Goal: Information Seeking & Learning: Check status

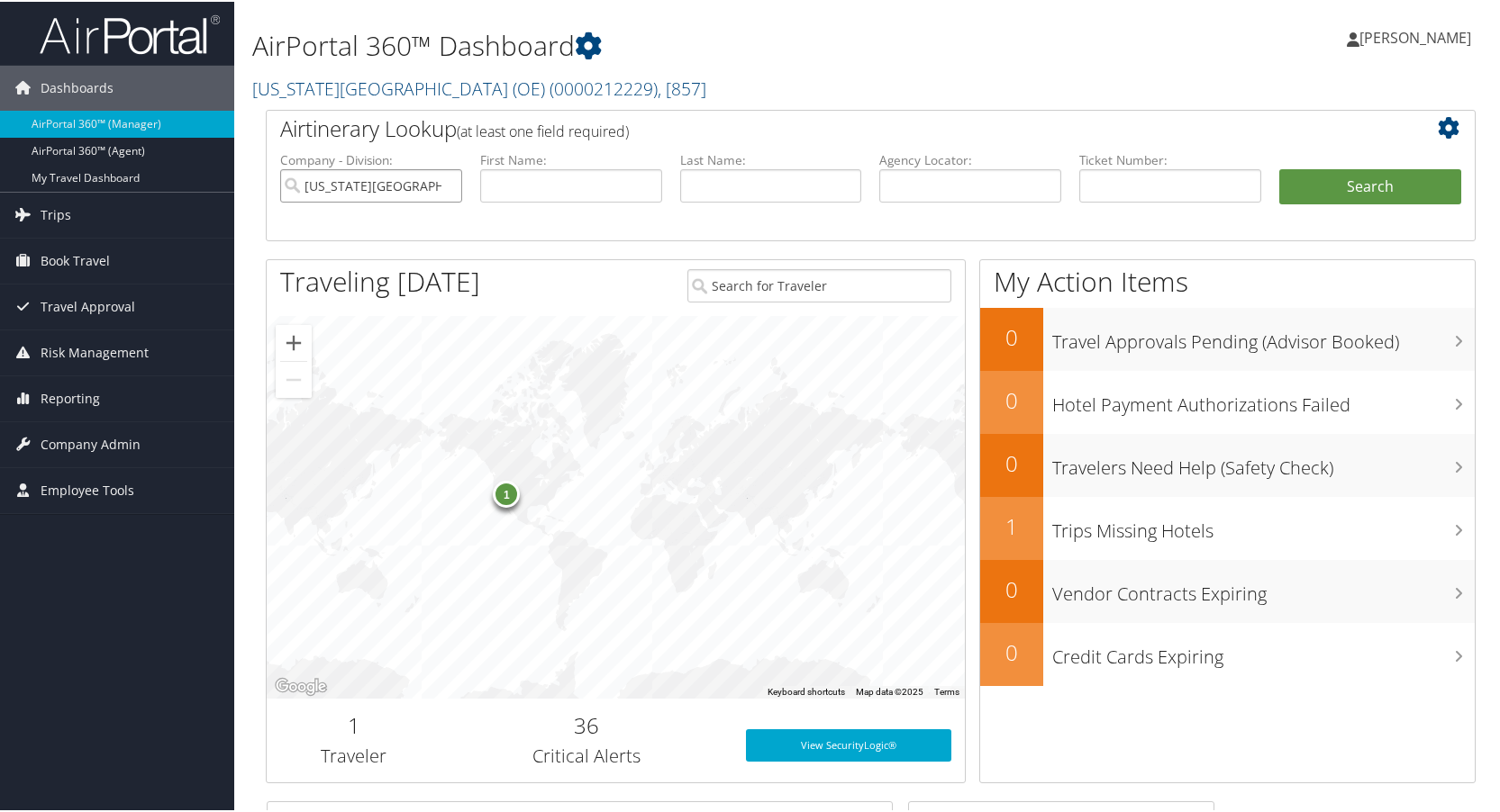
click at [445, 184] on input "[US_STATE][GEOGRAPHIC_DATA] (OE)" at bounding box center [371, 184] width 182 height 34
click at [517, 178] on input "text" at bounding box center [571, 184] width 182 height 34
type input "andrew"
type input "johnston"
click at [1279, 167] on button "Search" at bounding box center [1370, 185] width 182 height 36
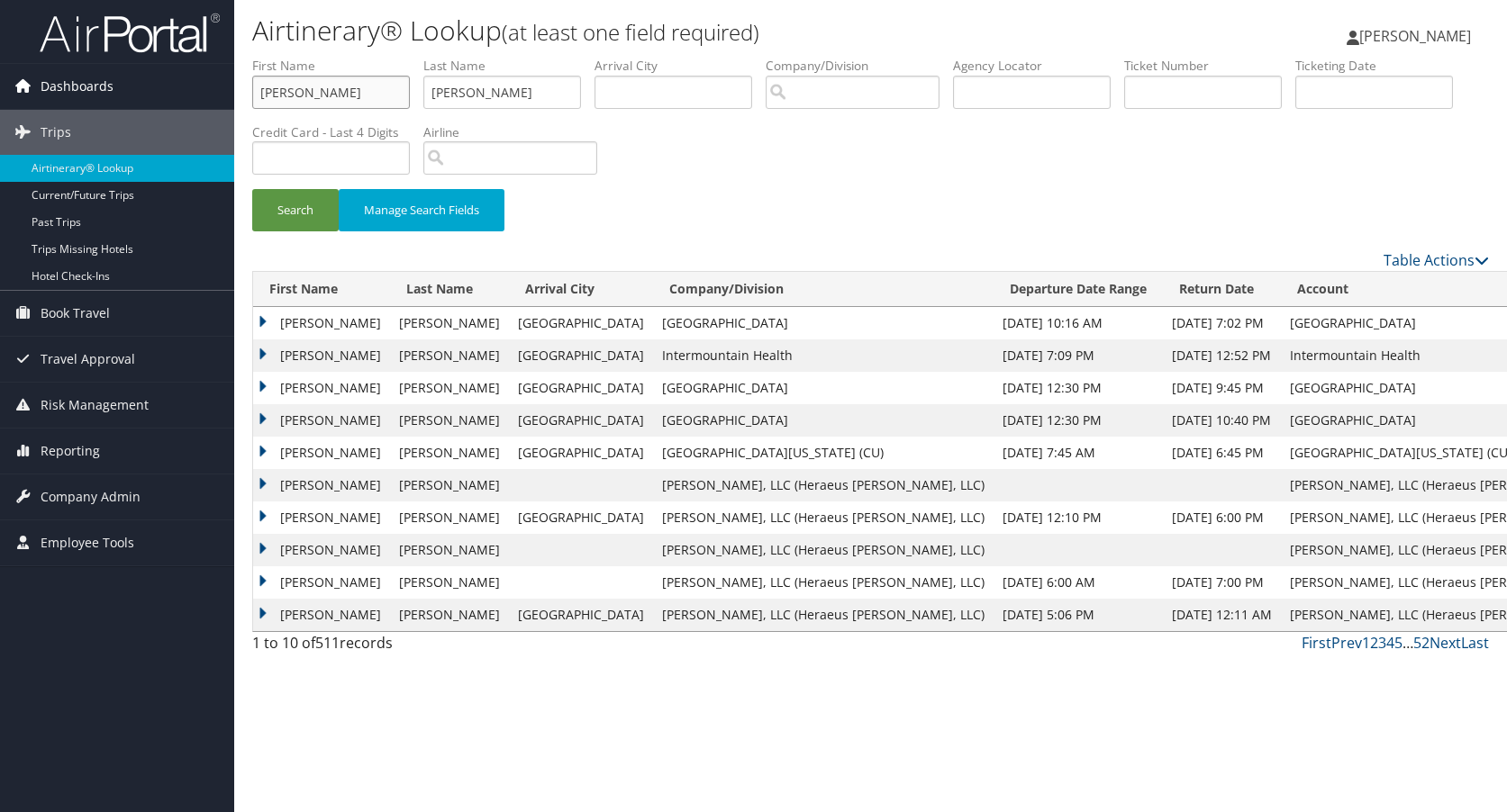
drag, startPoint x: 335, startPoint y: 85, endPoint x: 227, endPoint y: 82, distance: 108.0
click at [227, 82] on div "Dashboards AirPortal 360™ (Manager) AirPortal 360™ (Agent) My Travel Dashboard …" at bounding box center [753, 406] width 1507 height 812
type input "gavin"
type input "g"
type input "ballard"
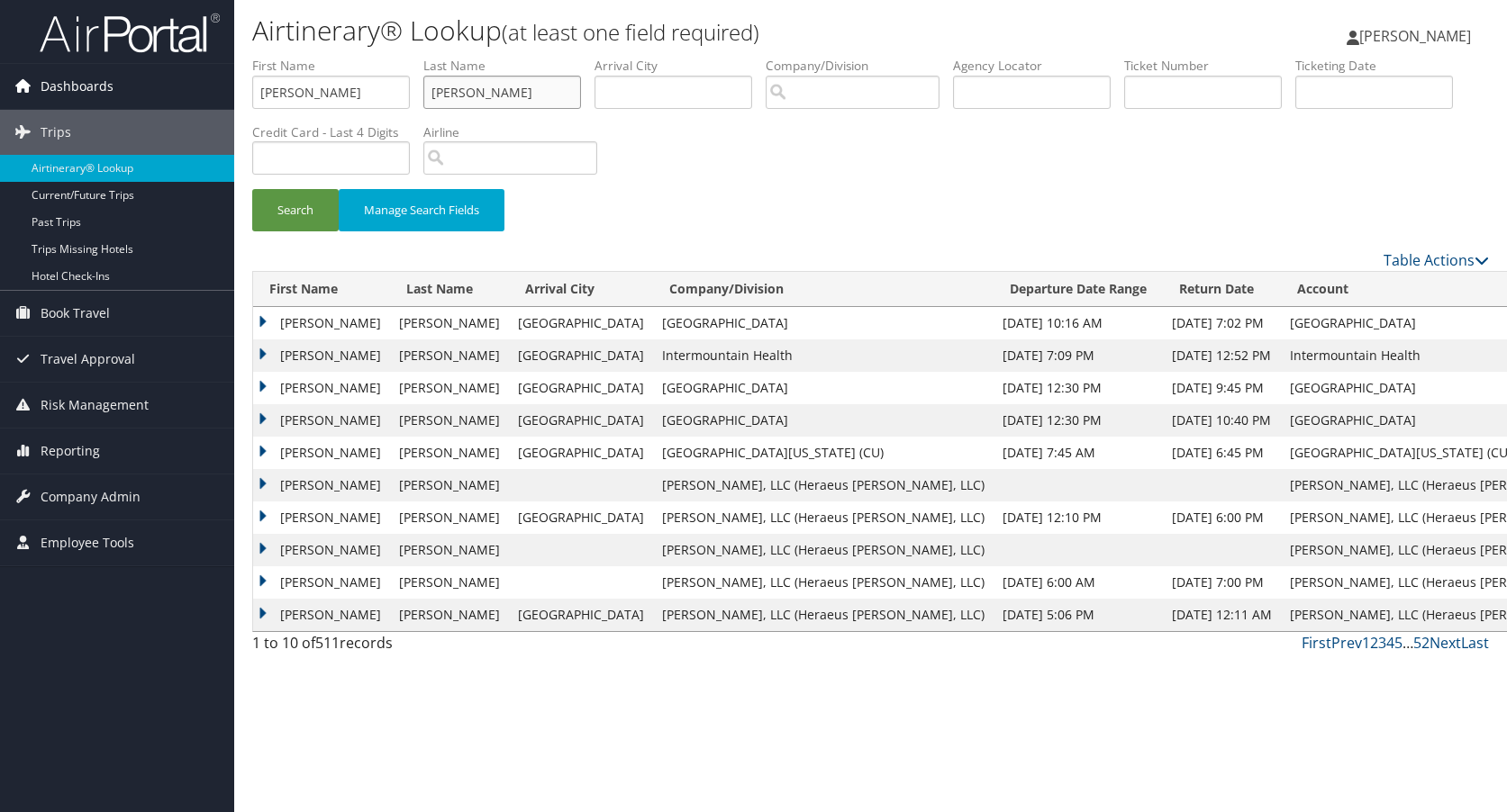
click at [252, 189] on button "Search" at bounding box center [295, 210] width 86 height 43
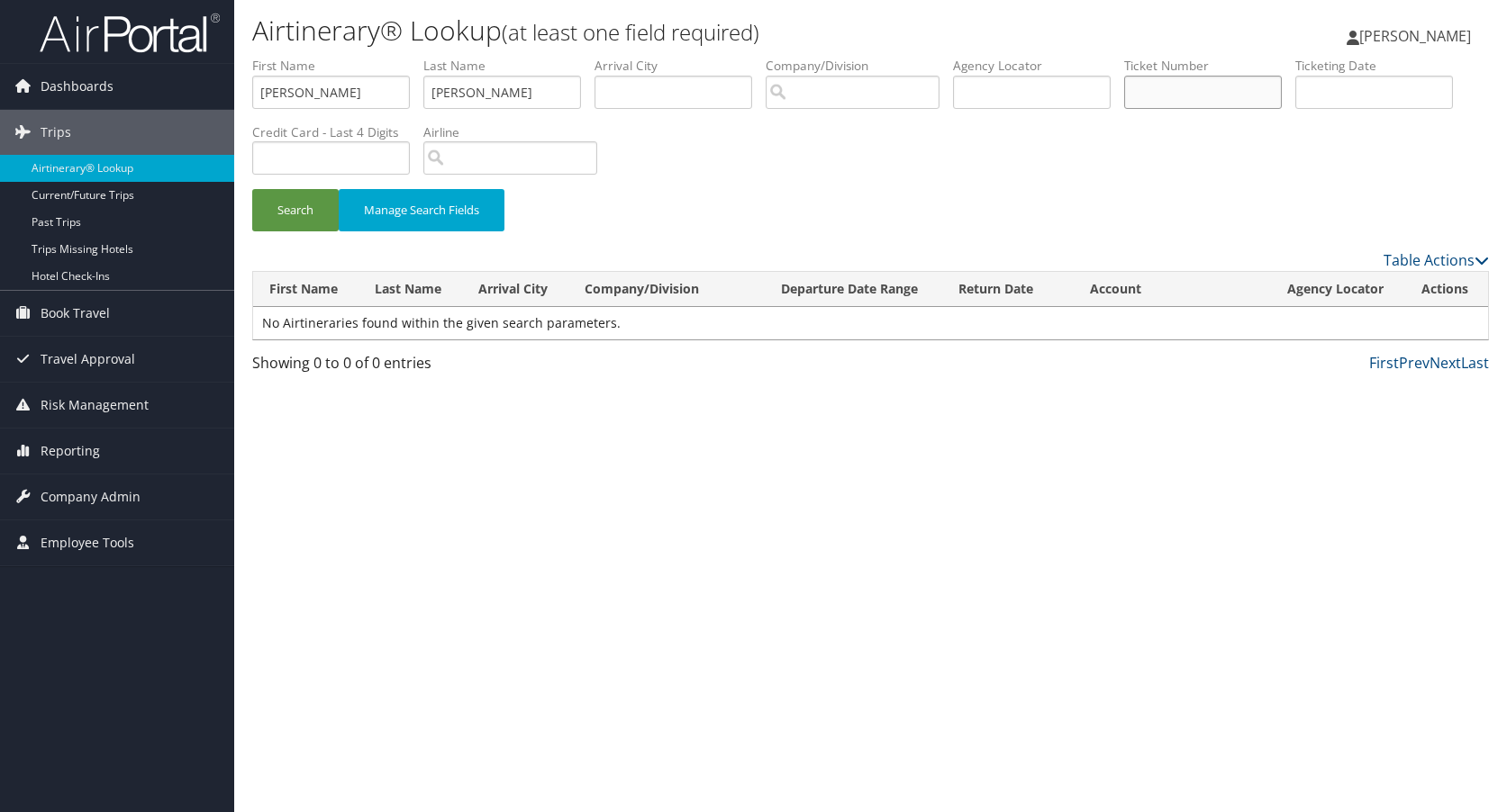
click at [1178, 90] on input "text" at bounding box center [1202, 92] width 157 height 34
click at [657, 89] on input "text" at bounding box center [673, 92] width 157 height 34
type input "dca"
click at [289, 201] on button "Search" at bounding box center [295, 210] width 86 height 43
drag, startPoint x: 365, startPoint y: 89, endPoint x: 224, endPoint y: 101, distance: 141.5
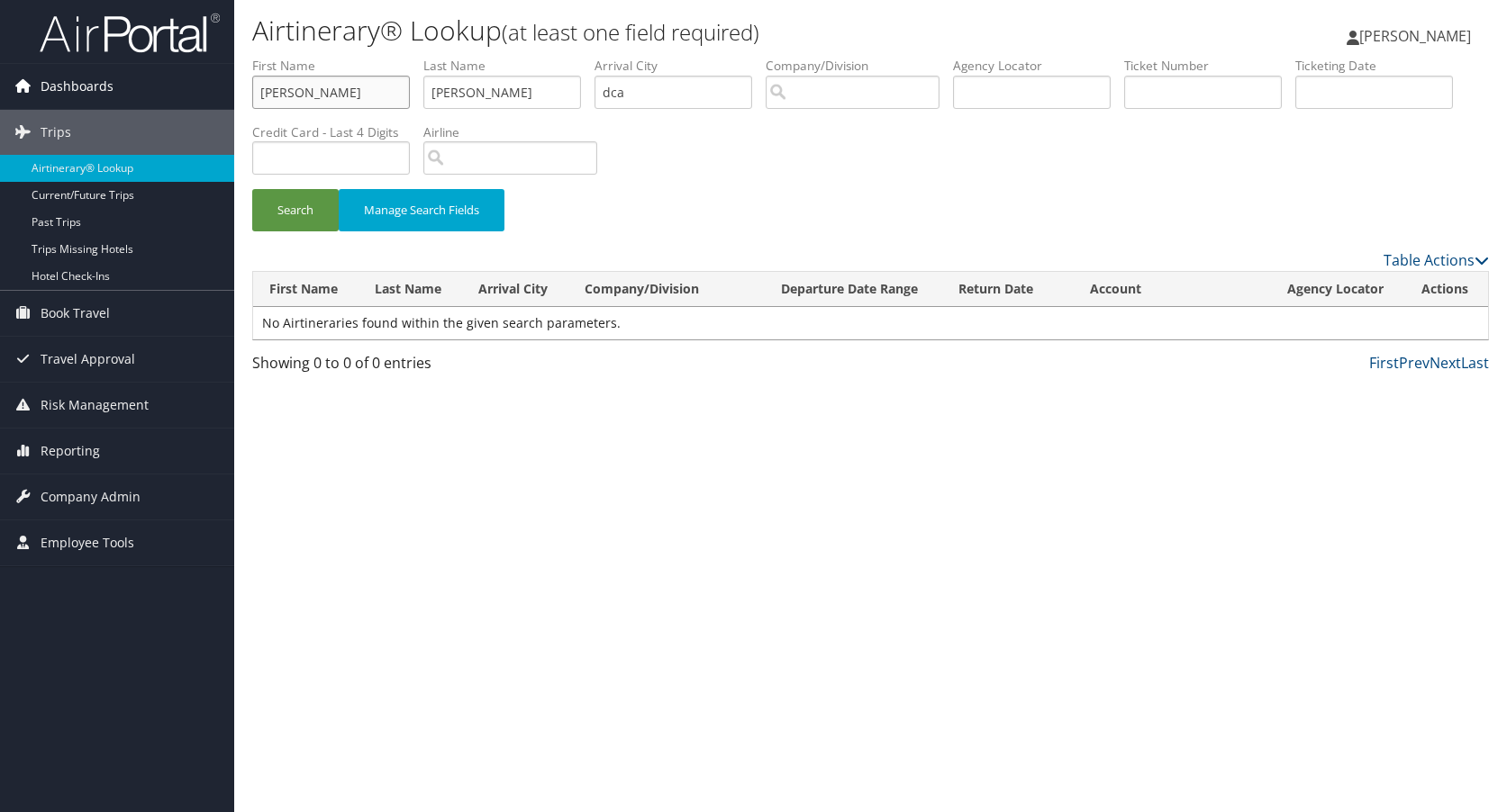
click at [224, 101] on div "Dashboards AirPortal 360™ (Manager) AirPortal 360™ (Agent) My Travel Dashboard …" at bounding box center [753, 406] width 1507 height 812
type input "andrw"
type input "johnston"
click at [277, 209] on button "Search" at bounding box center [295, 210] width 86 height 43
drag, startPoint x: 664, startPoint y: 95, endPoint x: 603, endPoint y: 96, distance: 61.0
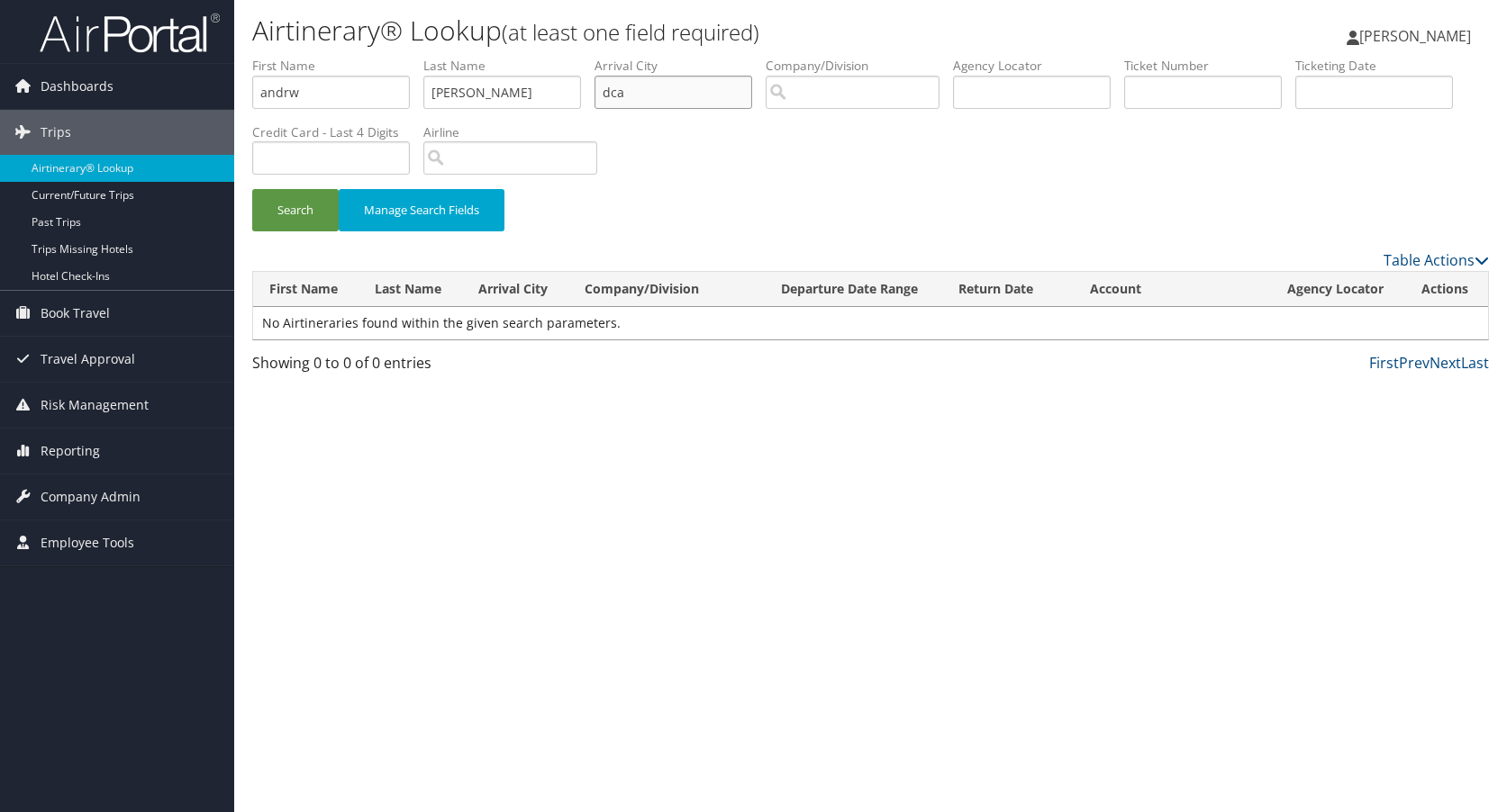
click at [603, 96] on input "dca" at bounding box center [673, 92] width 157 height 34
type input "iad"
click at [304, 205] on button "Search" at bounding box center [295, 210] width 86 height 43
click at [287, 90] on input "andrw" at bounding box center [330, 92] width 157 height 34
type input "andrew"
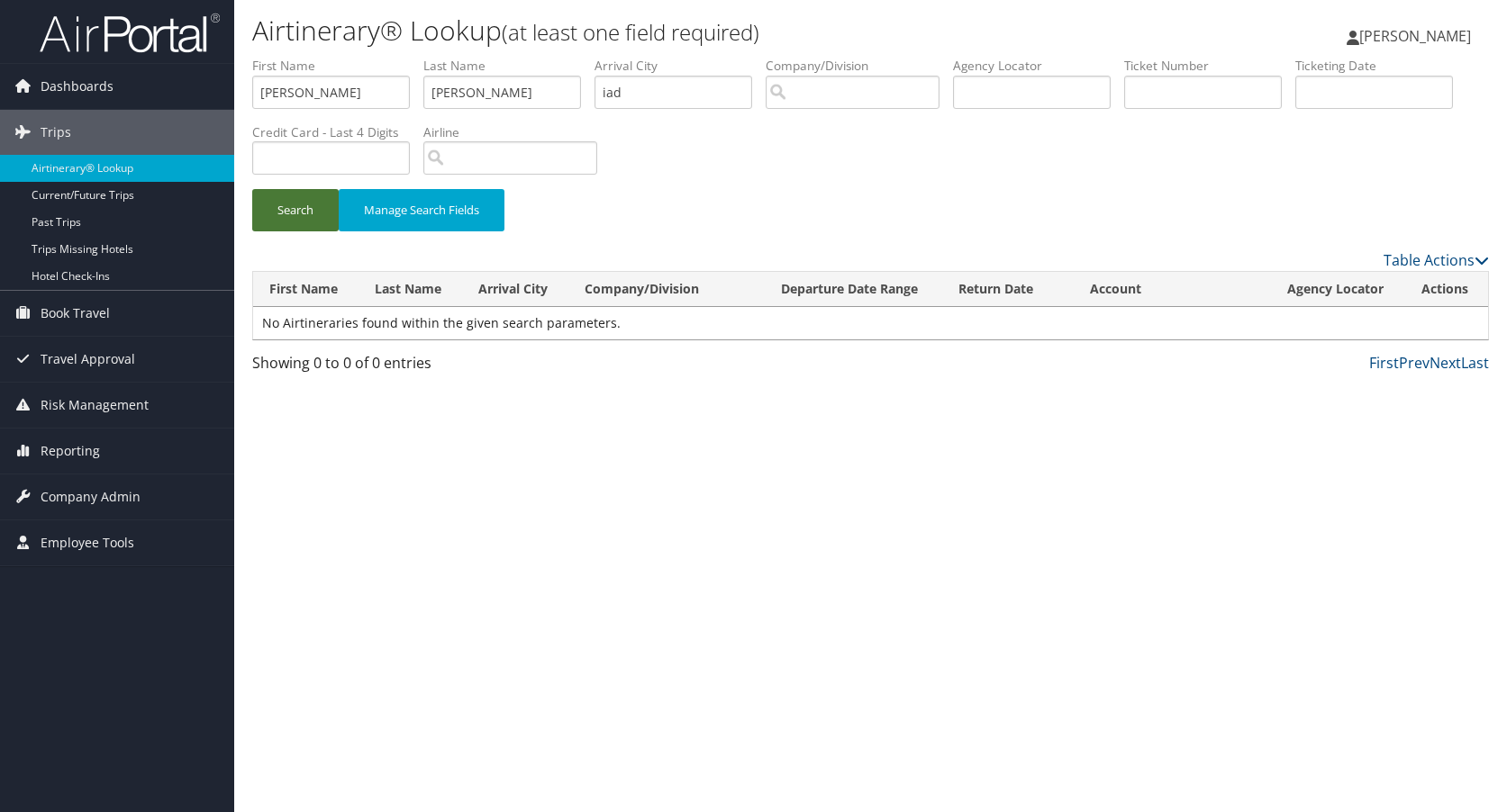
click at [297, 207] on button "Search" at bounding box center [295, 210] width 86 height 43
drag, startPoint x: 714, startPoint y: 83, endPoint x: 612, endPoint y: 96, distance: 102.8
click at [612, 96] on input "iad" at bounding box center [673, 92] width 157 height 34
type input "i"
type input "dca"
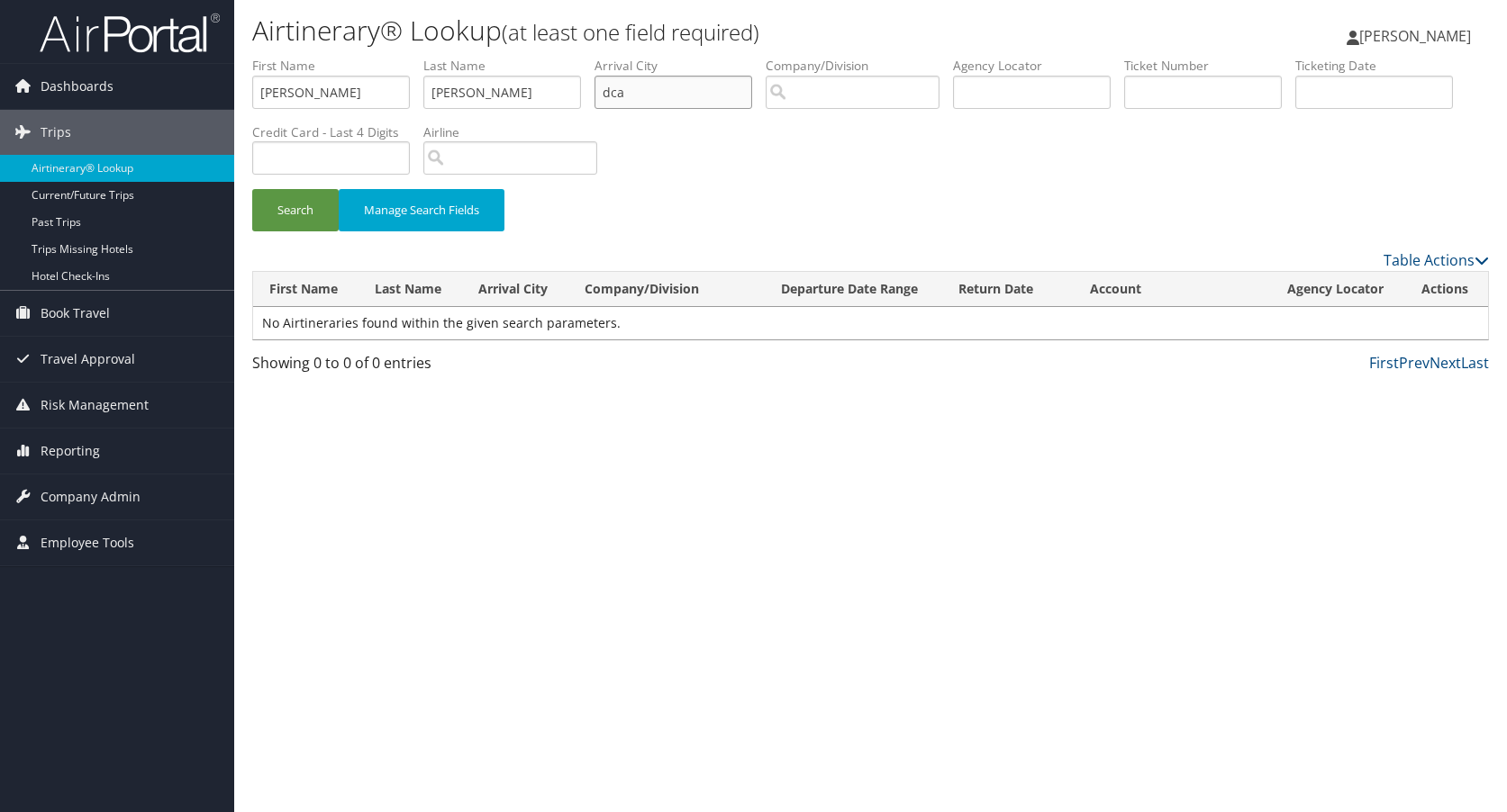
click at [252, 189] on button "Search" at bounding box center [295, 210] width 86 height 43
click at [73, 228] on link "Past Trips" at bounding box center [117, 222] width 235 height 27
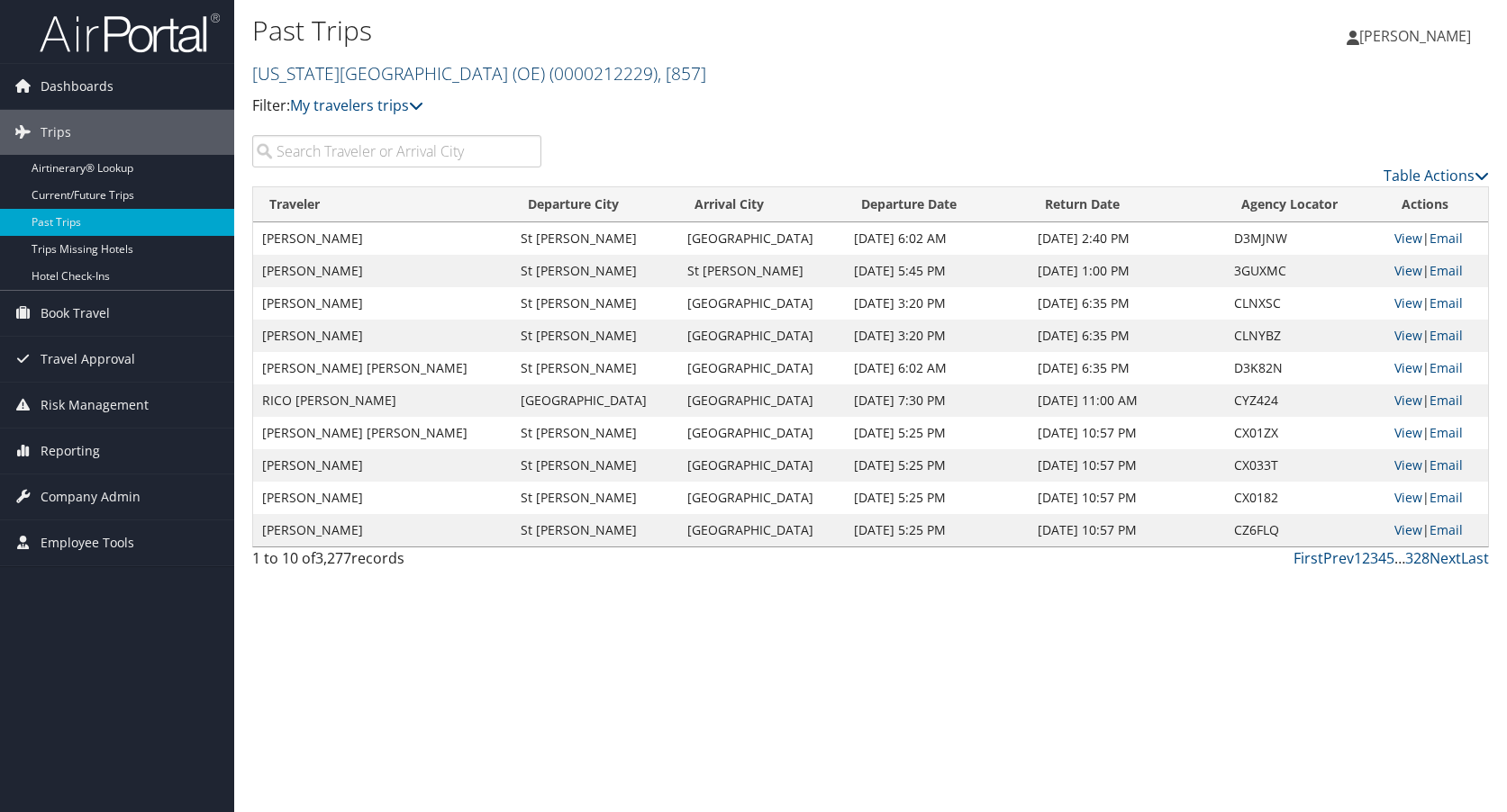
click at [367, 77] on link "Utah Tech University (OE) ( 0000212229 ) , [ 857 ]" at bounding box center [479, 73] width 454 height 25
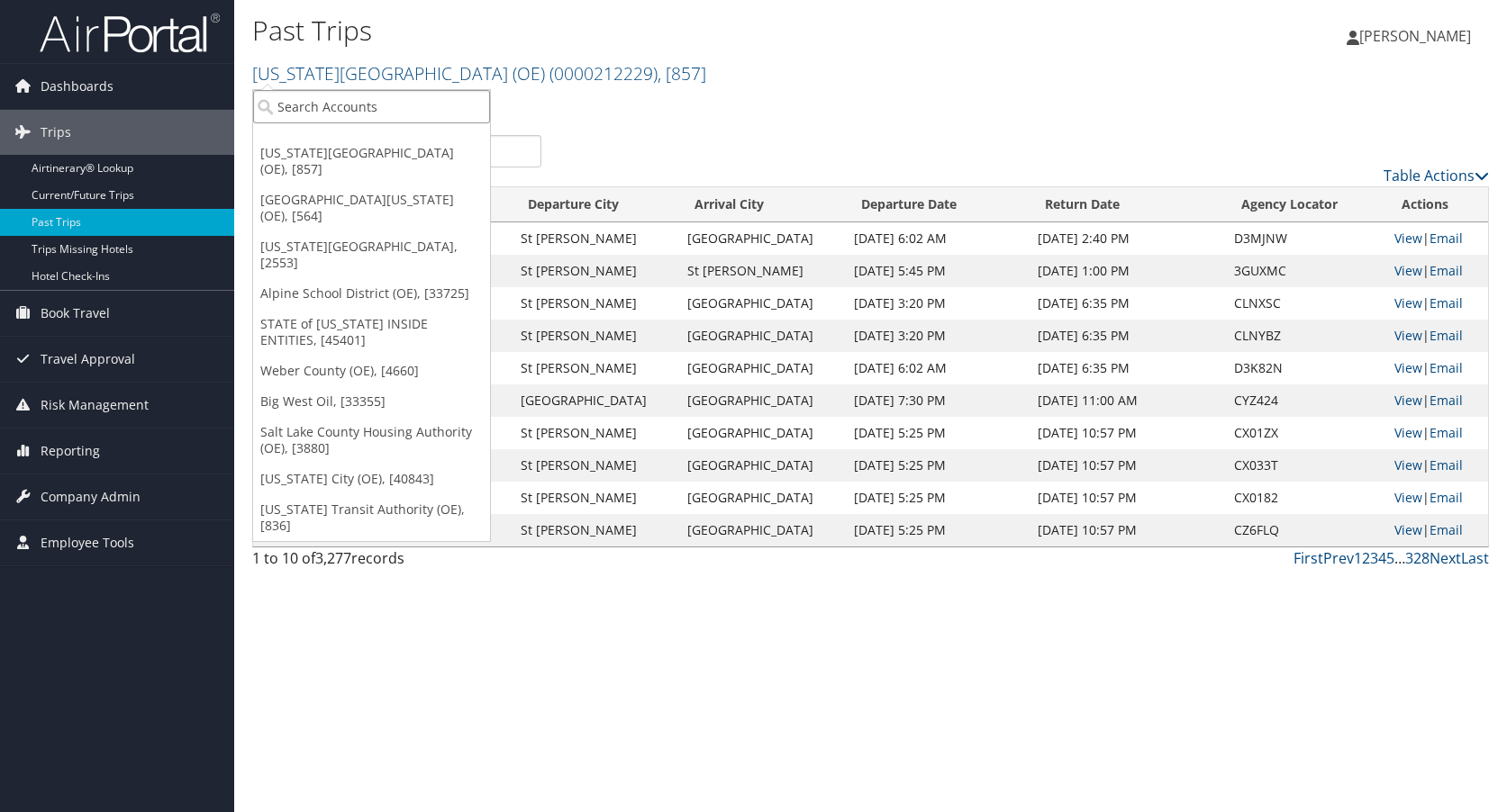
click at [396, 108] on input "search" at bounding box center [371, 107] width 236 height 34
type input "slc corp"
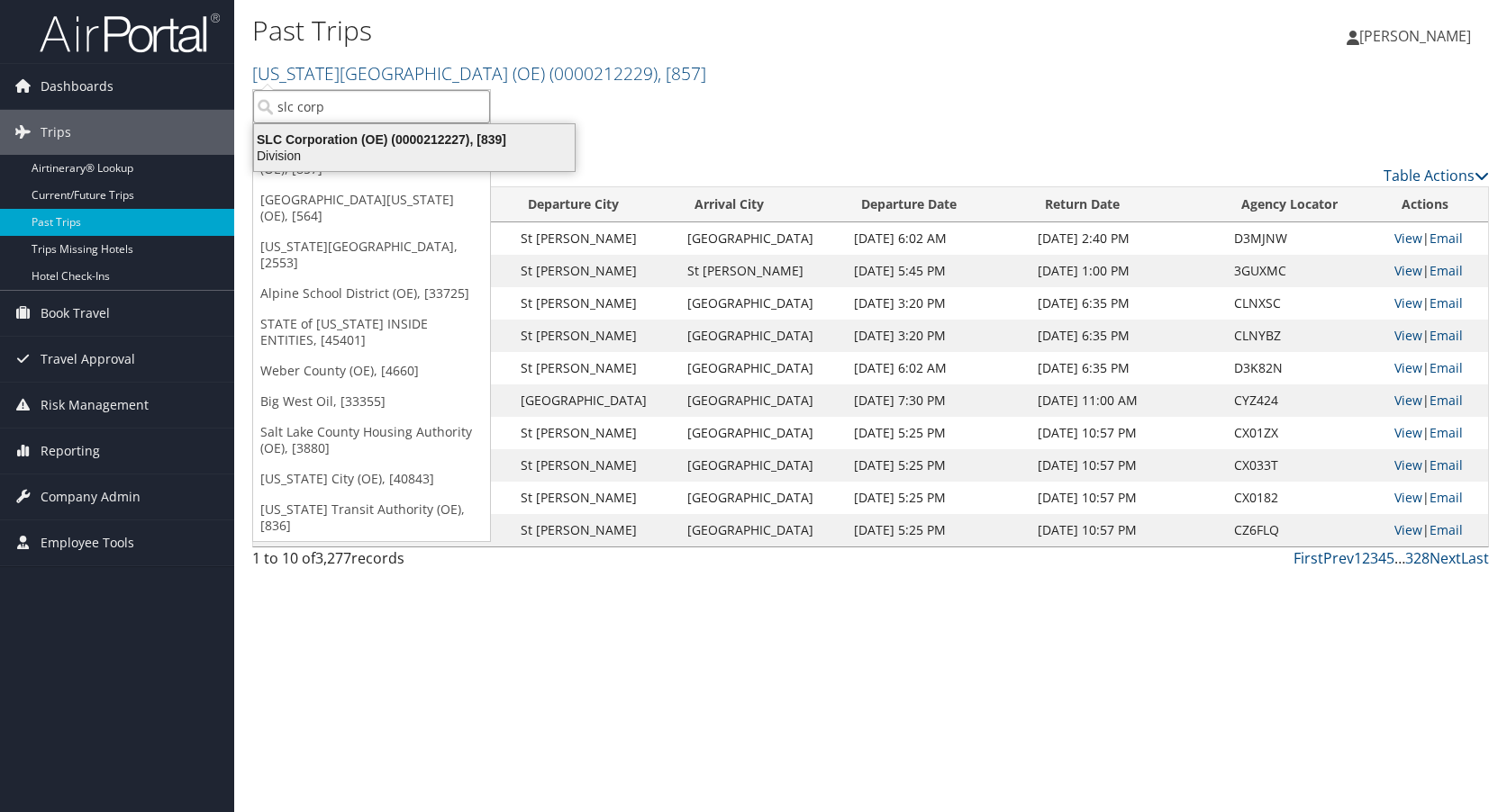
click at [330, 136] on div "SLC Corporation (OE) (0000212227), [839]" at bounding box center [415, 139] width 342 height 16
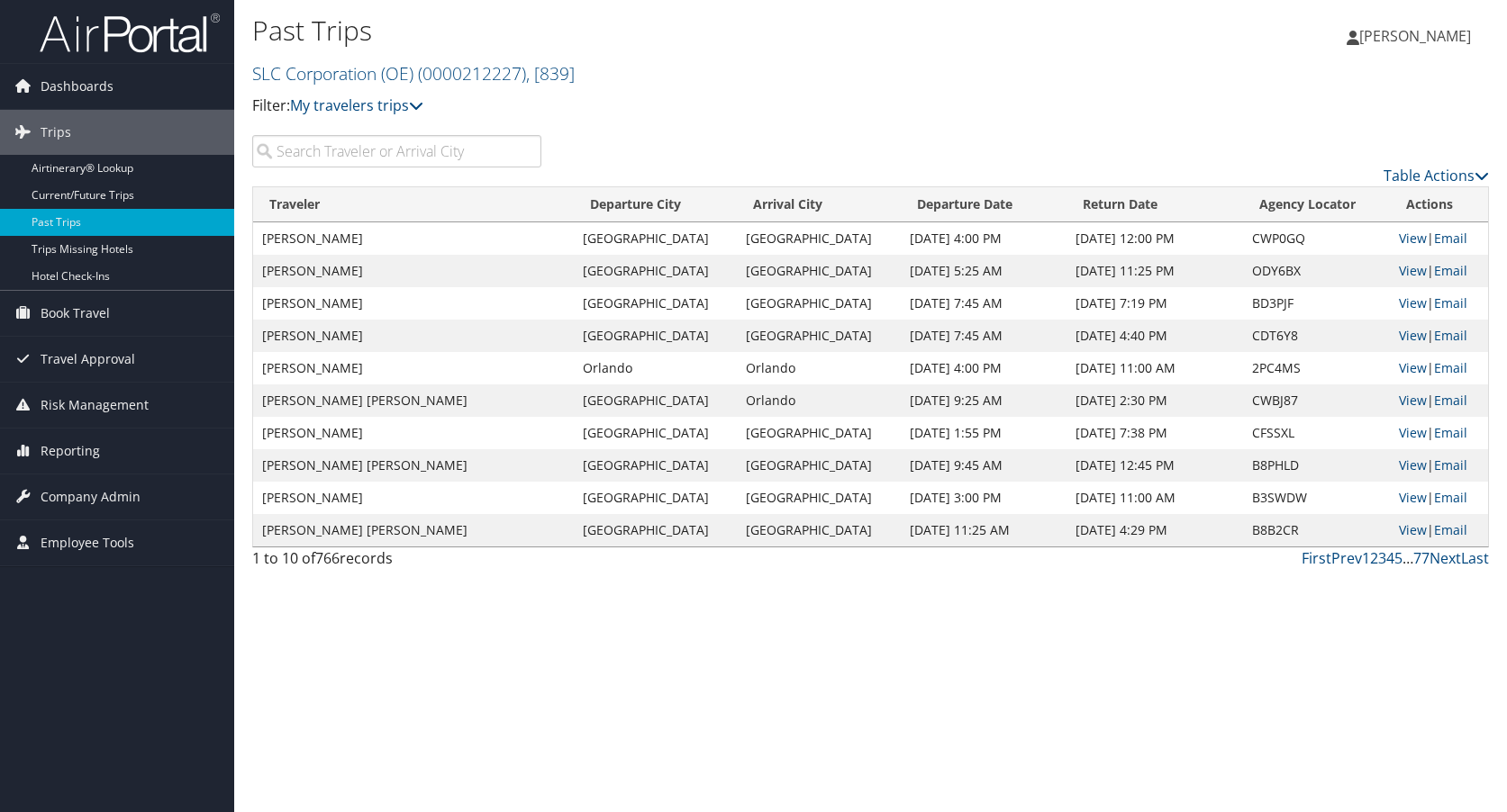
click at [316, 144] on input "search" at bounding box center [397, 151] width 289 height 33
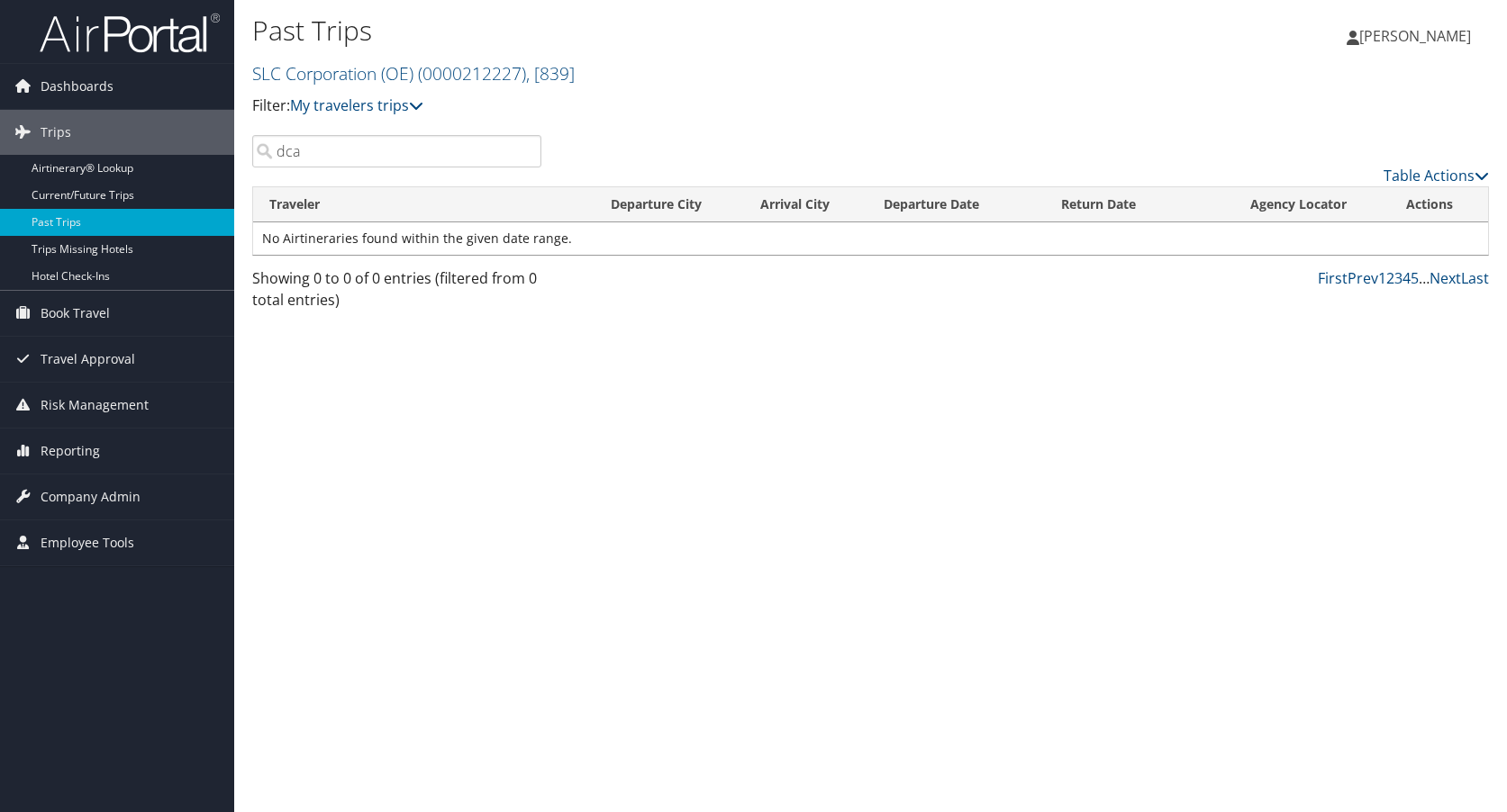
drag, startPoint x: 350, startPoint y: 146, endPoint x: 274, endPoint y: 148, distance: 76.0
click at [276, 147] on input "dca" at bounding box center [397, 151] width 289 height 33
drag, startPoint x: 334, startPoint y: 147, endPoint x: 271, endPoint y: 144, distance: 63.1
click at [271, 144] on input "iad" at bounding box center [397, 151] width 289 height 33
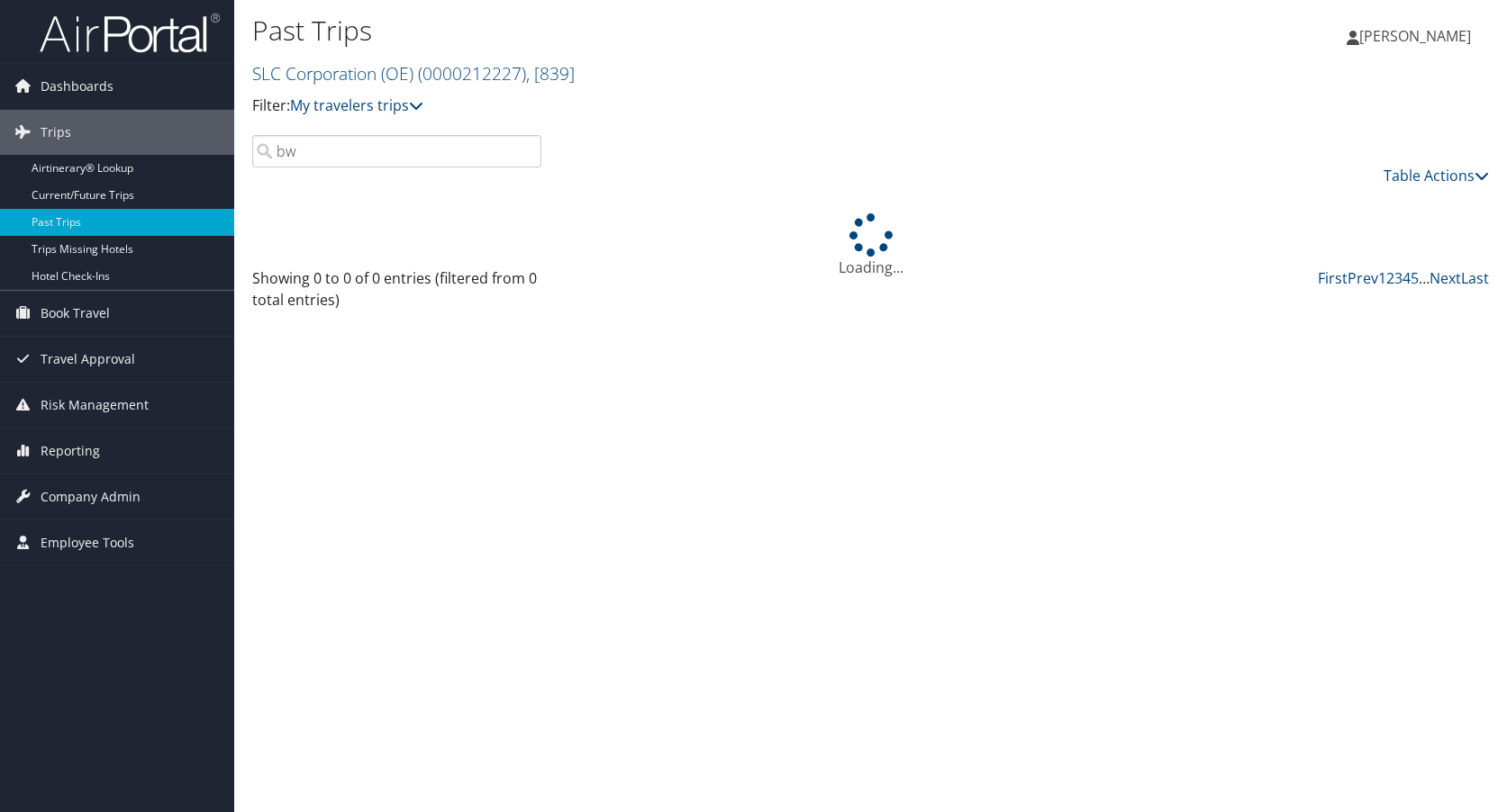
type input "bwi"
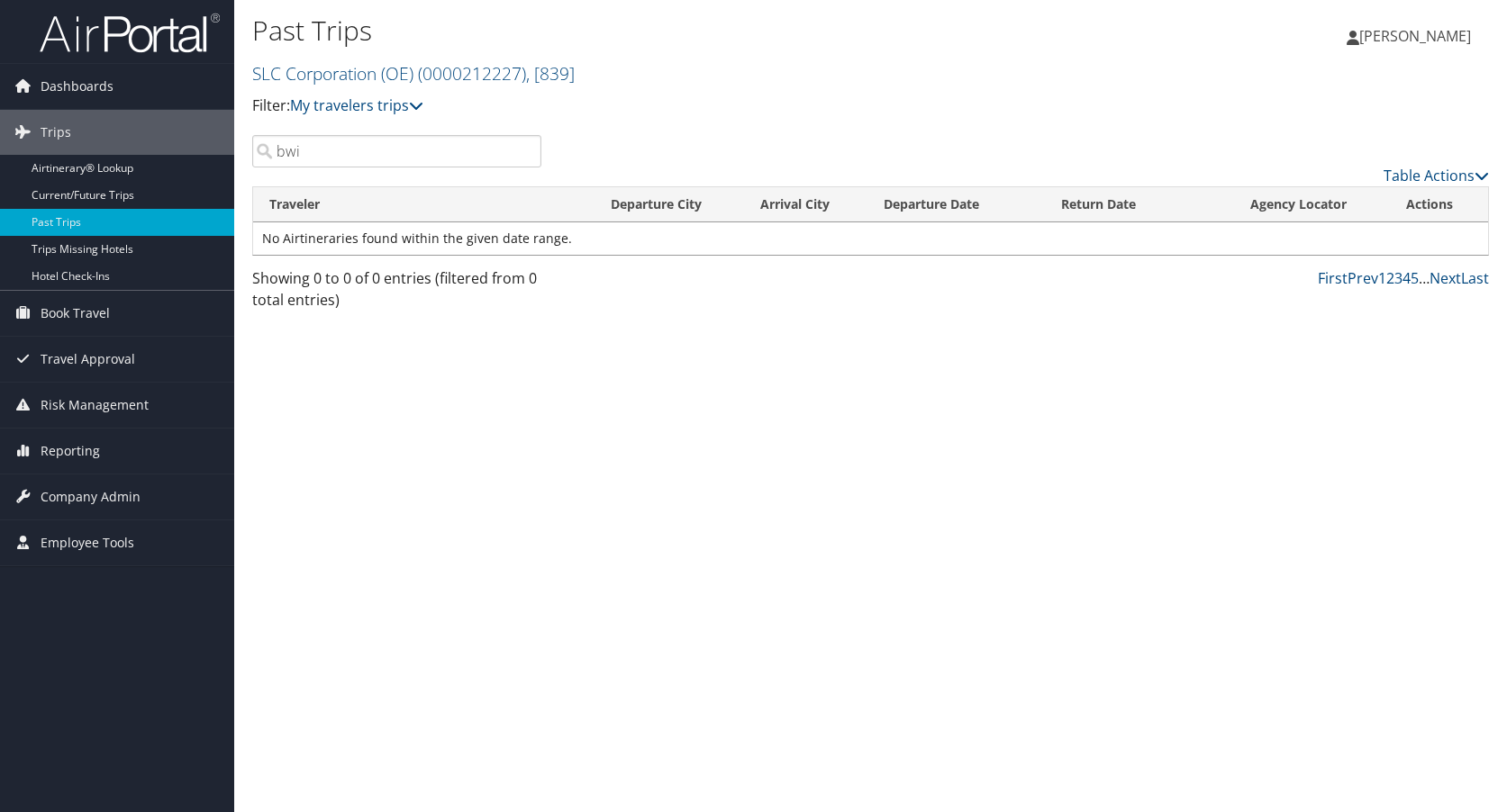
click at [537, 151] on input "bwi" at bounding box center [397, 151] width 289 height 33
click at [528, 152] on input "bwi" at bounding box center [397, 151] width 289 height 33
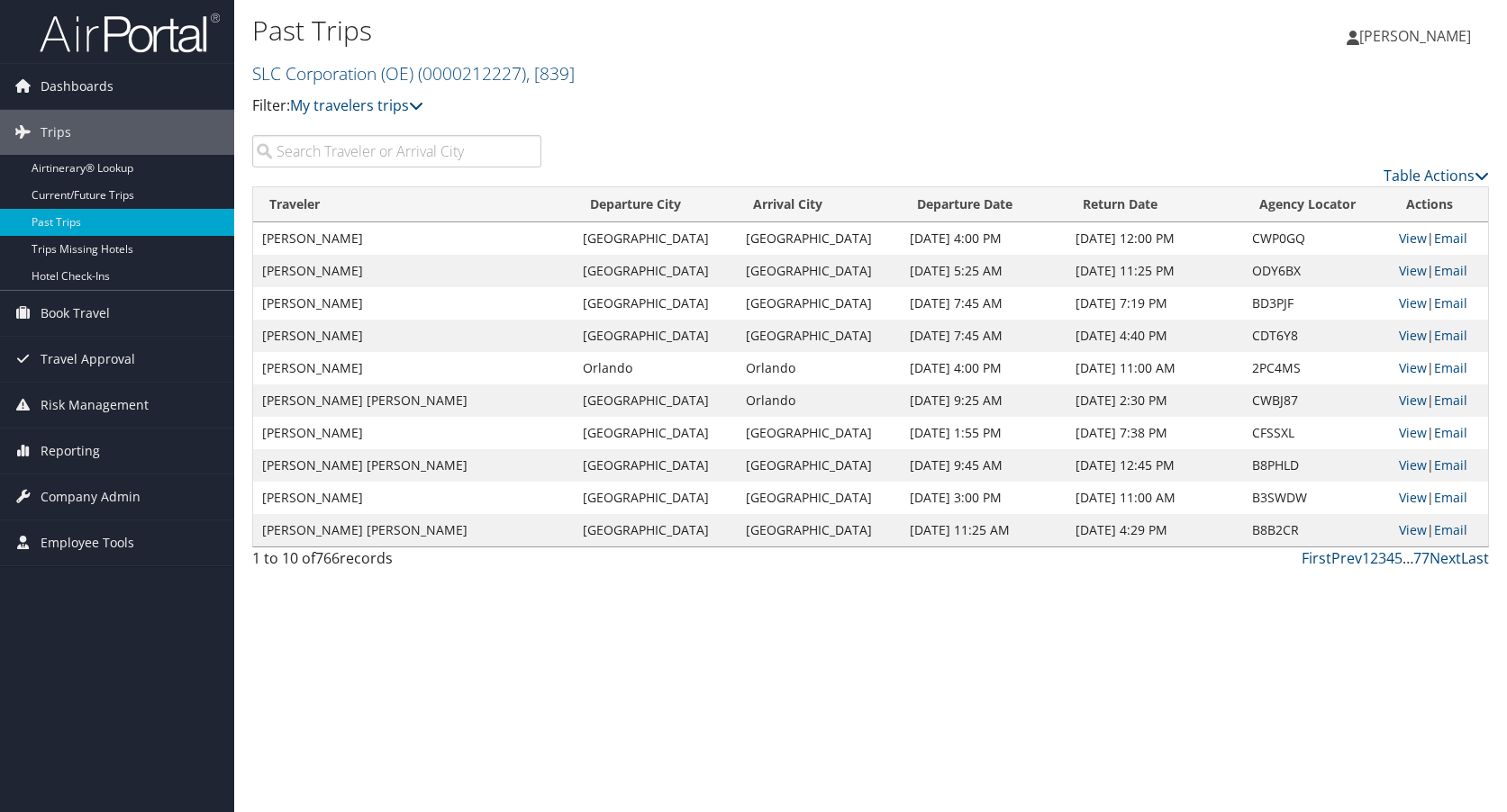
click at [1466, 562] on link "Last" at bounding box center [1475, 559] width 28 height 20
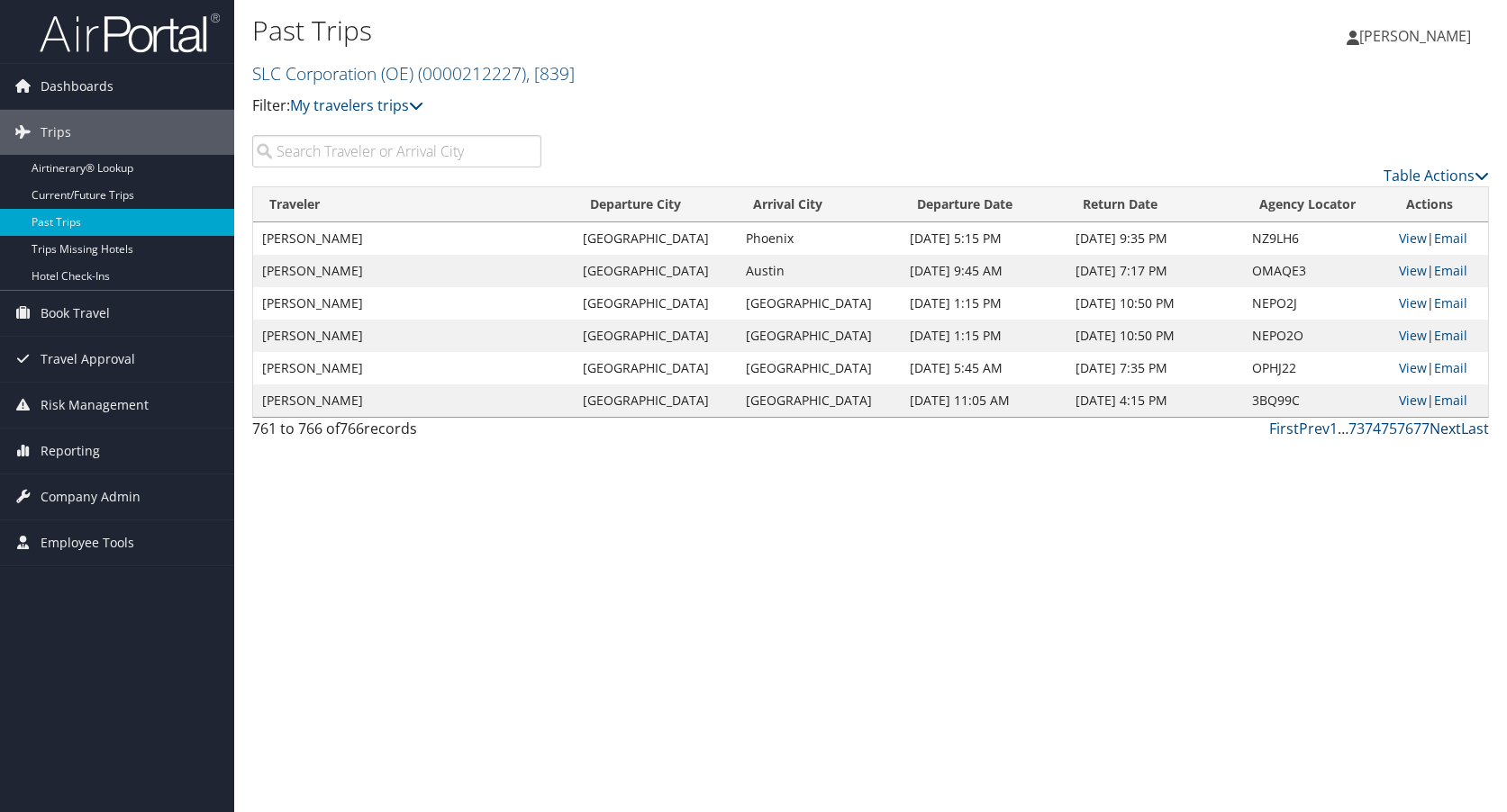
click at [1435, 427] on link "Next" at bounding box center [1446, 428] width 32 height 20
click at [1314, 428] on link "Prev" at bounding box center [1314, 428] width 31 height 20
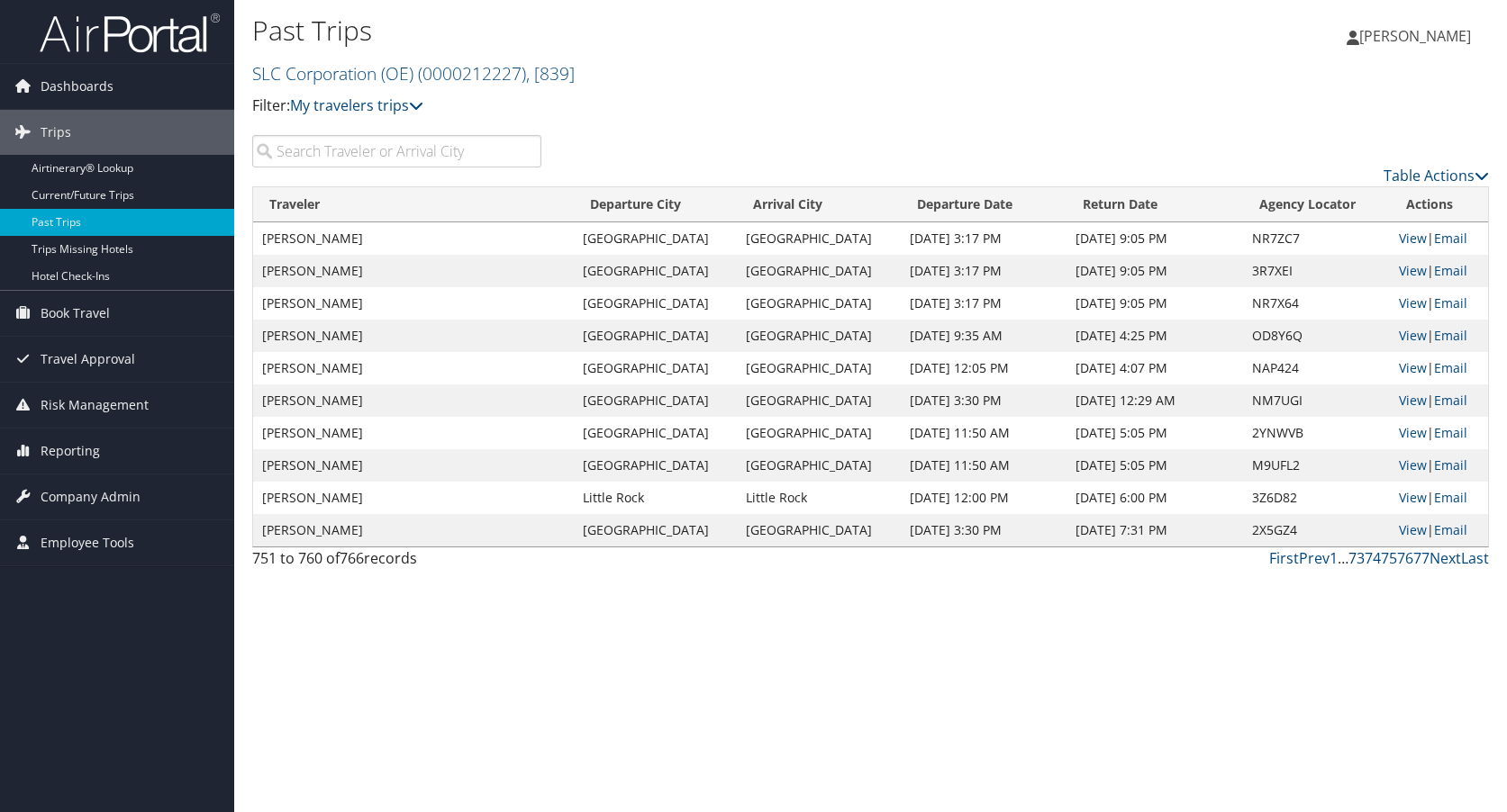
click at [1355, 558] on link "73" at bounding box center [1357, 559] width 16 height 20
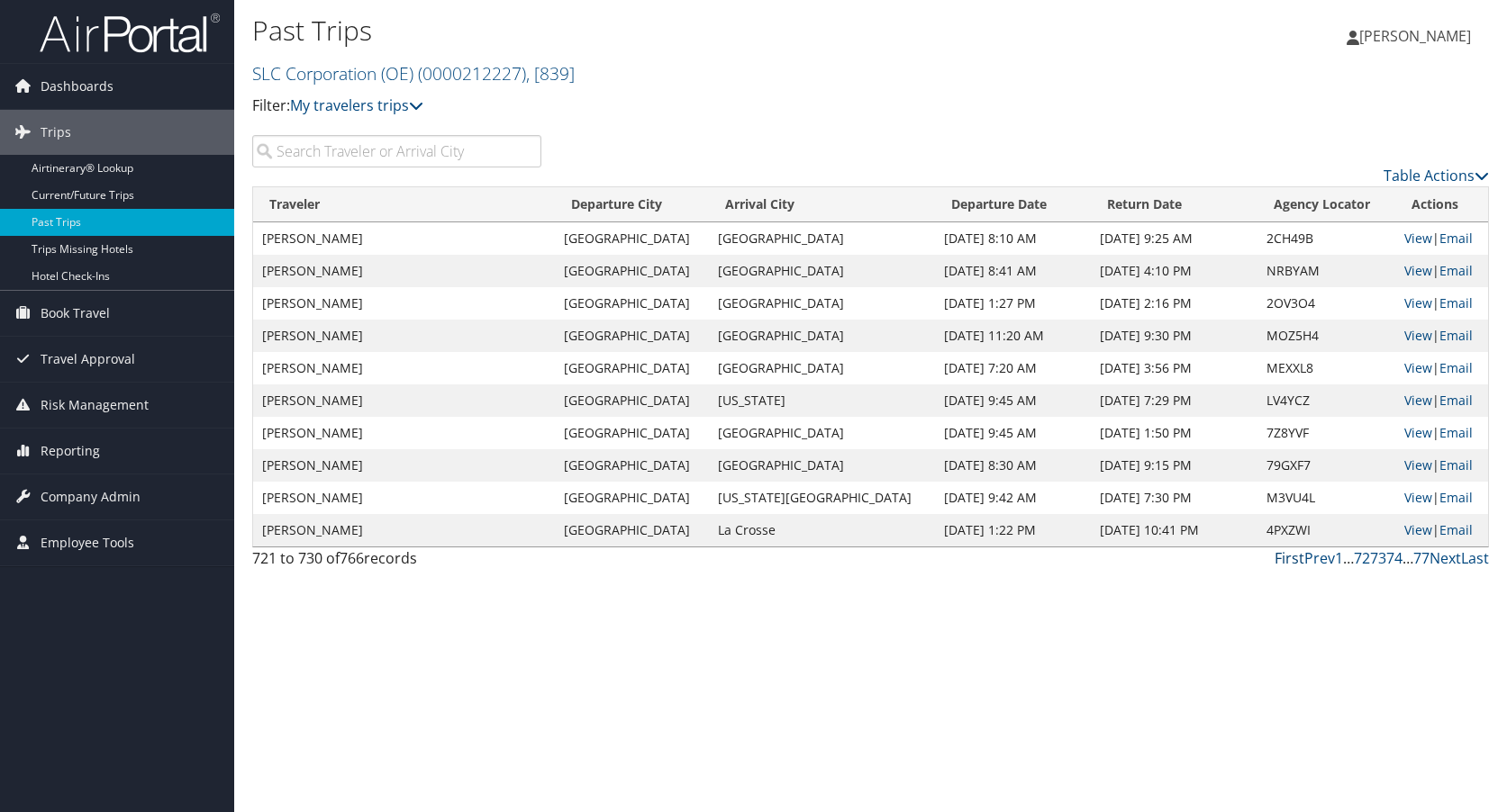
click at [1283, 559] on link "First" at bounding box center [1289, 559] width 30 height 20
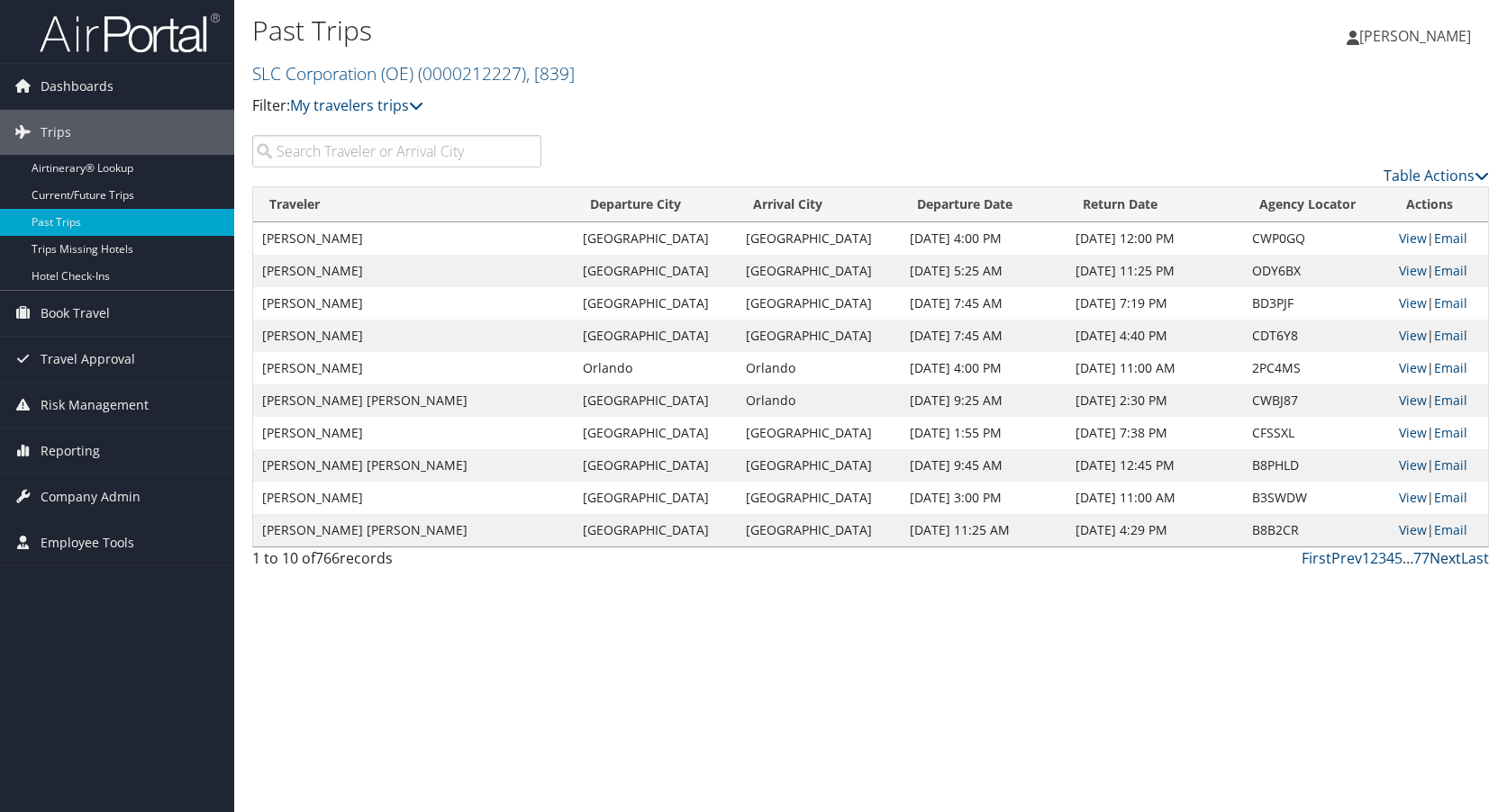
click at [1439, 562] on link "Next" at bounding box center [1446, 559] width 32 height 20
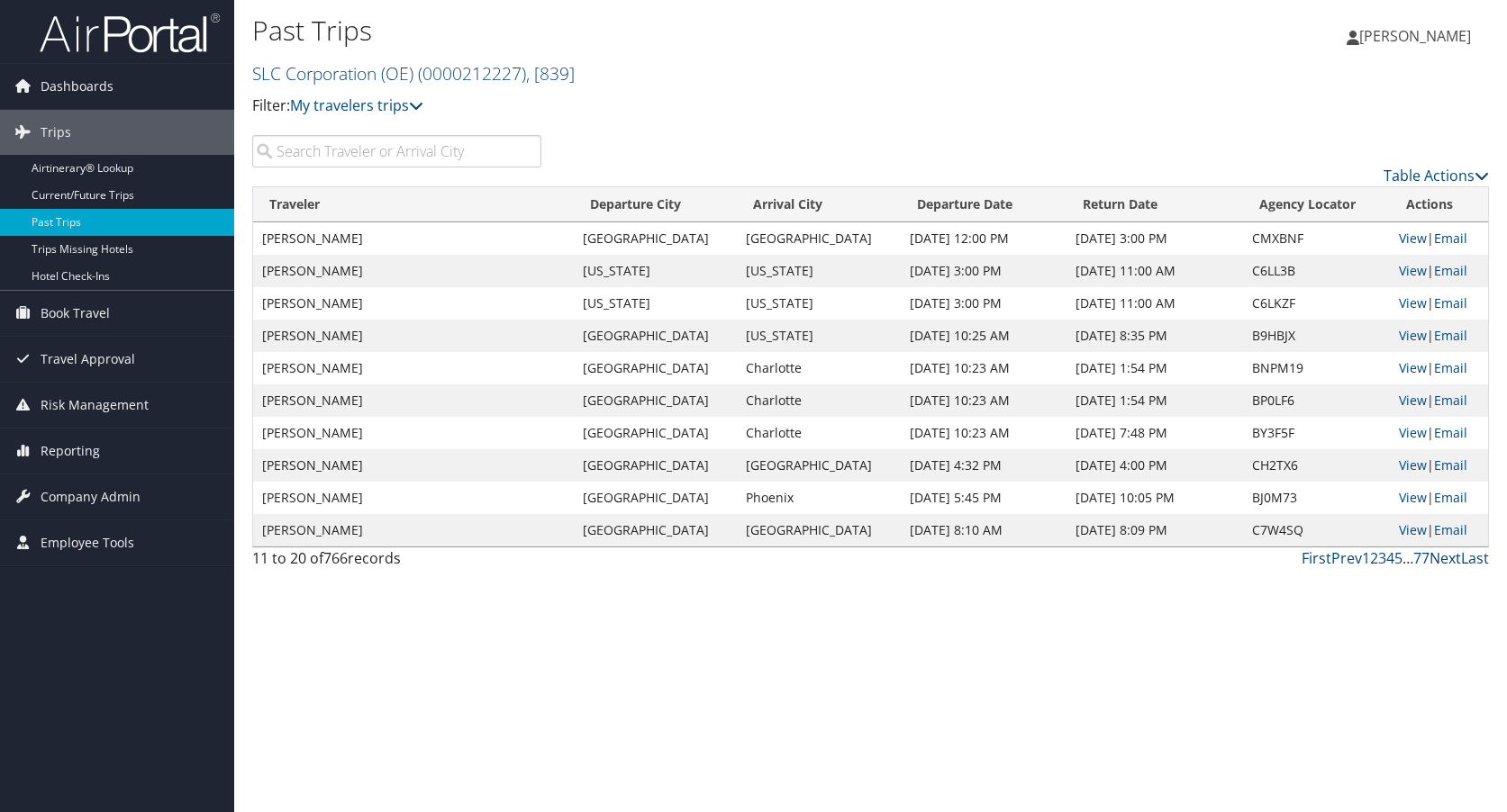
click at [1439, 562] on link "Next" at bounding box center [1446, 559] width 32 height 20
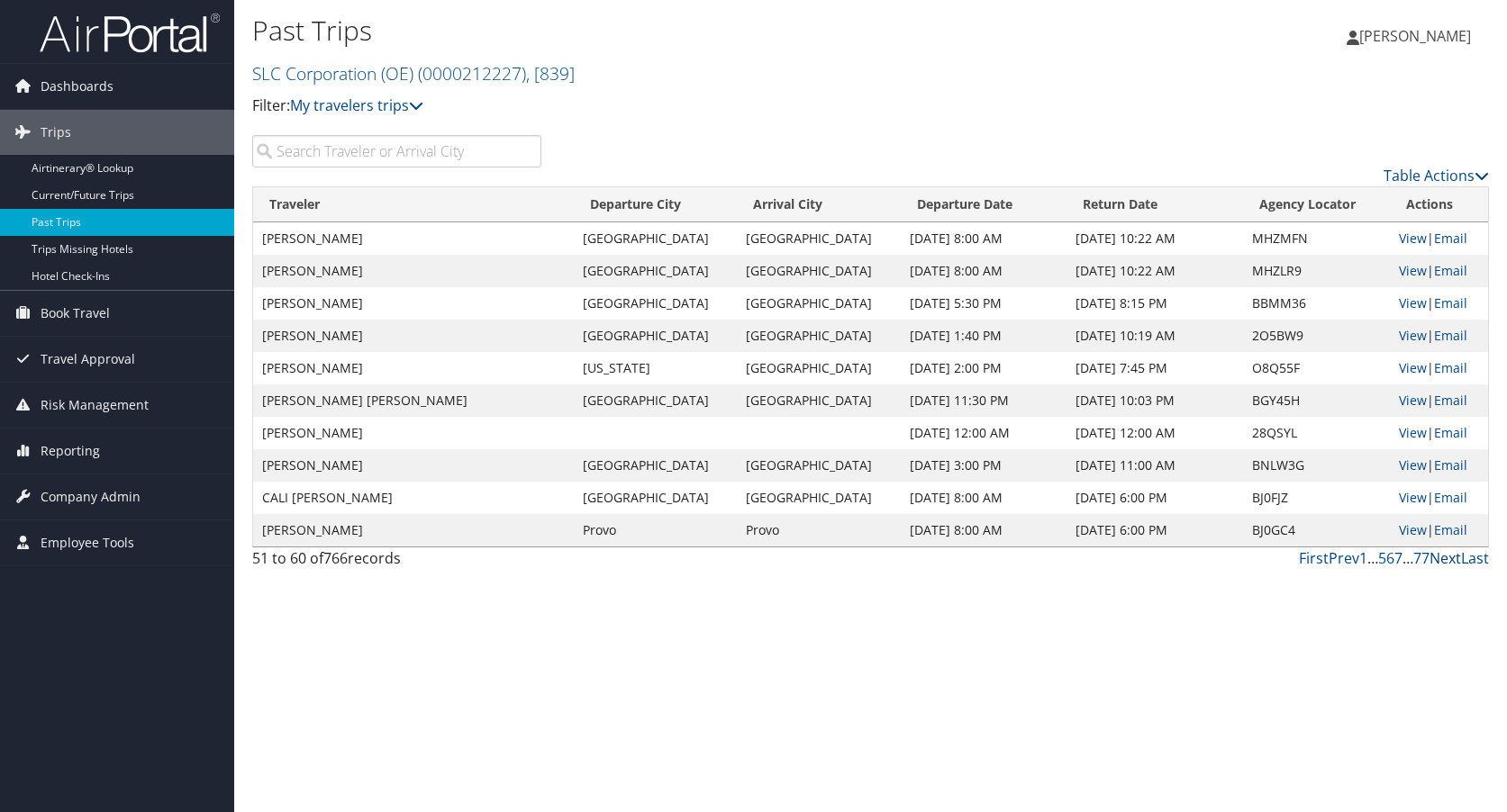
click at [1439, 562] on link "Next" at bounding box center [1446, 559] width 32 height 20
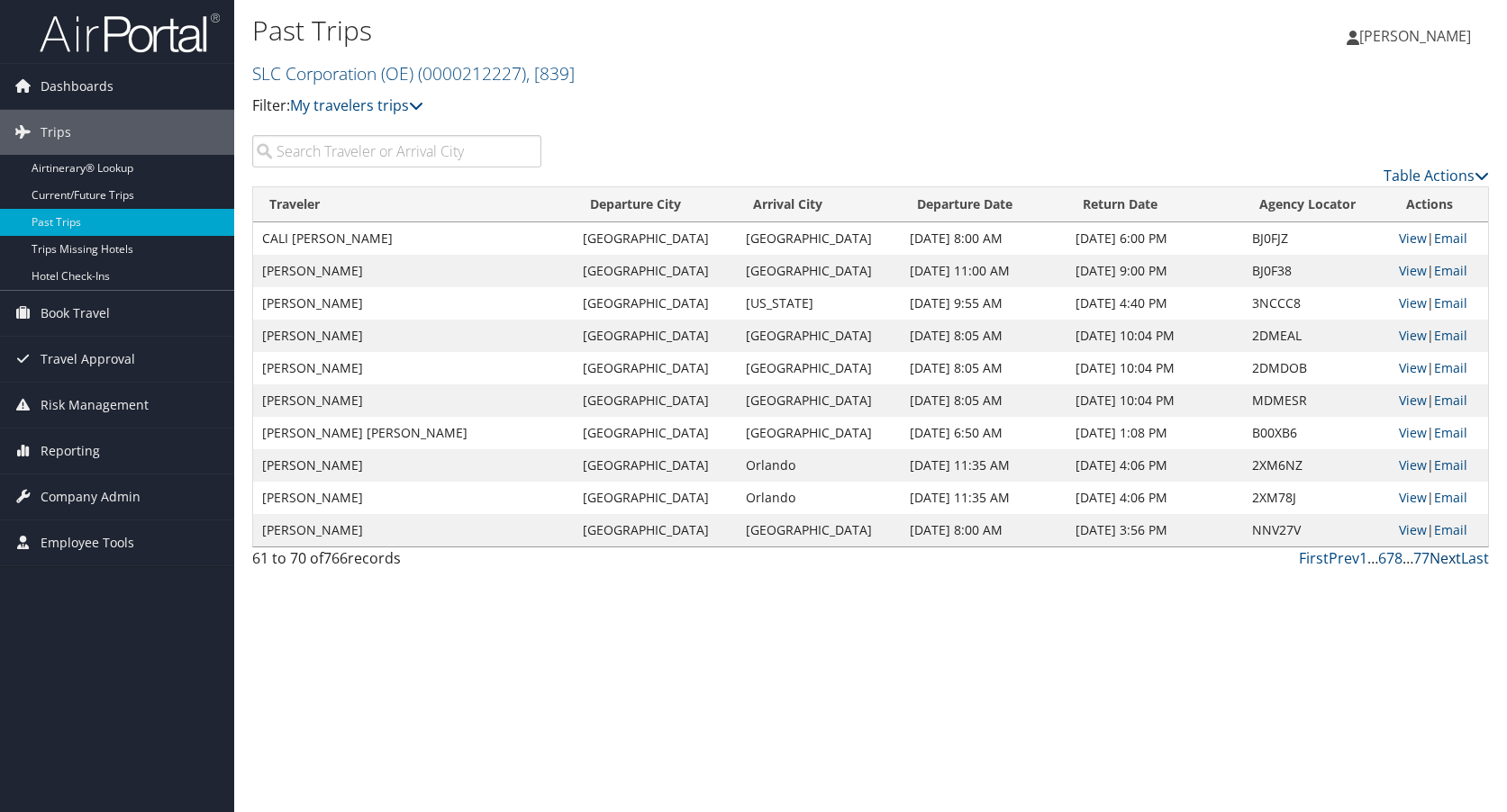
click at [1439, 562] on link "Next" at bounding box center [1446, 559] width 32 height 20
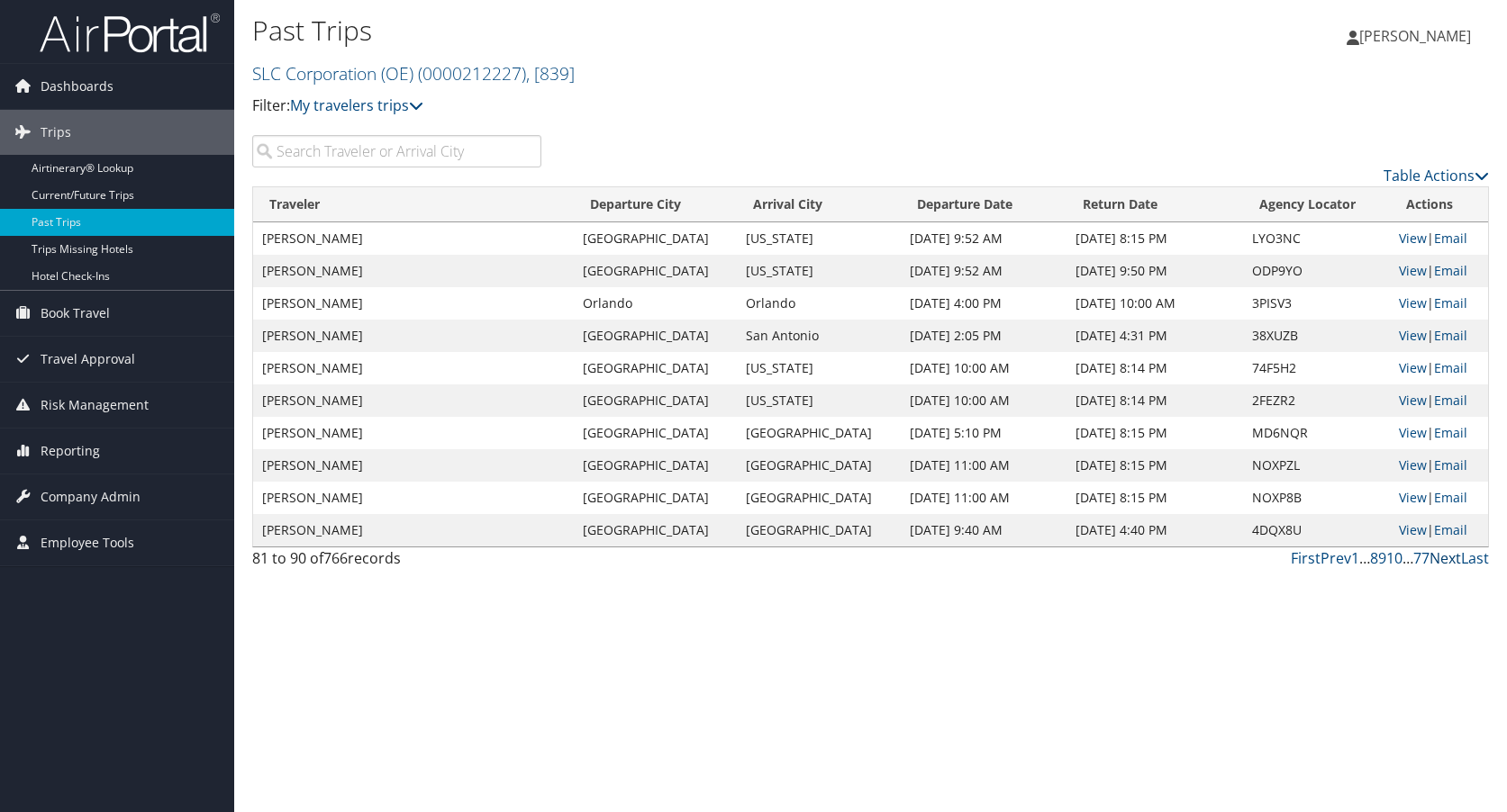
click at [1439, 562] on link "Next" at bounding box center [1446, 559] width 32 height 20
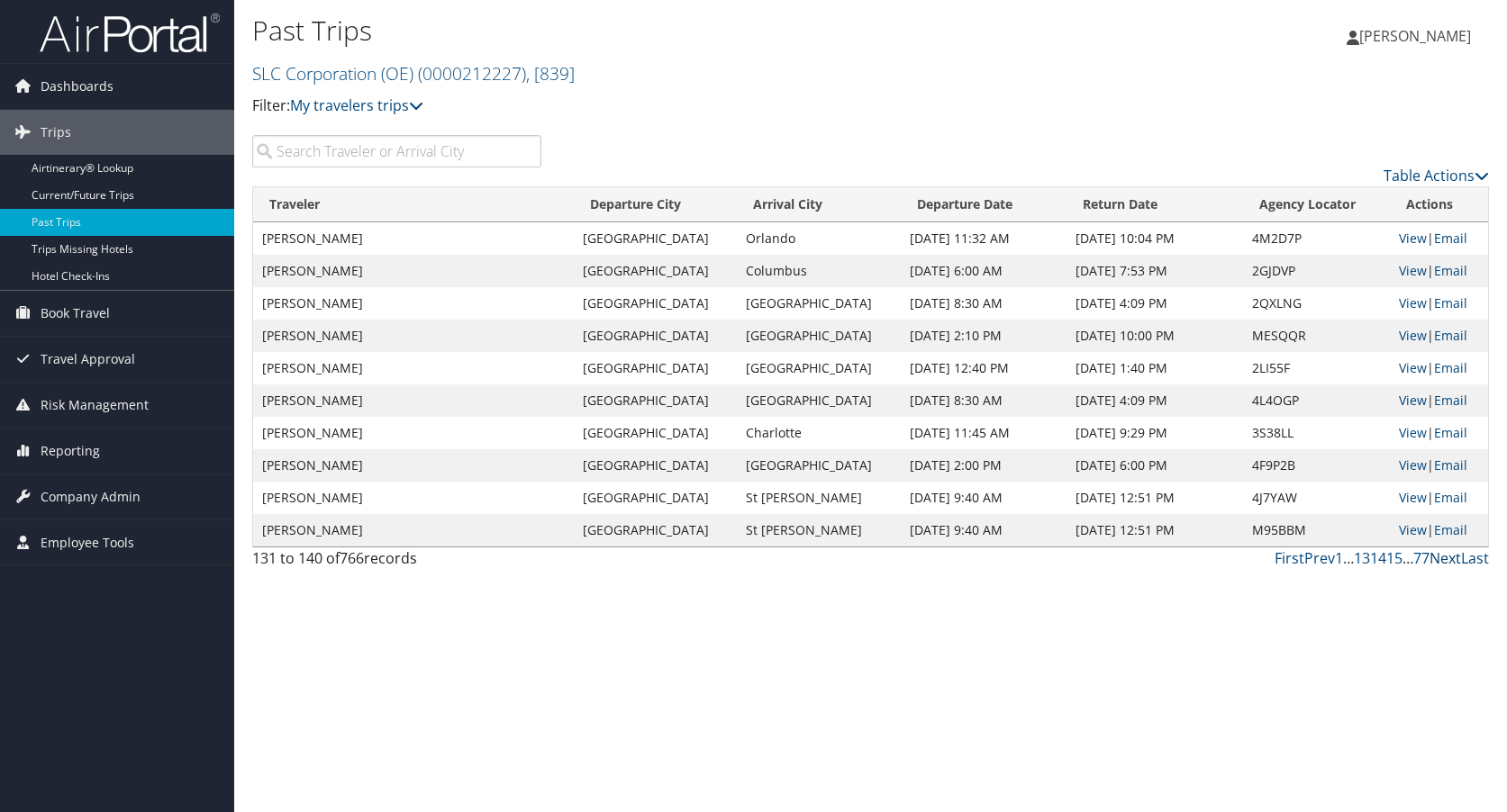
click at [1439, 562] on link "Next" at bounding box center [1446, 559] width 32 height 20
click at [1324, 560] on link "Prev" at bounding box center [1319, 559] width 31 height 20
click at [1318, 559] on link "Prev" at bounding box center [1319, 559] width 31 height 20
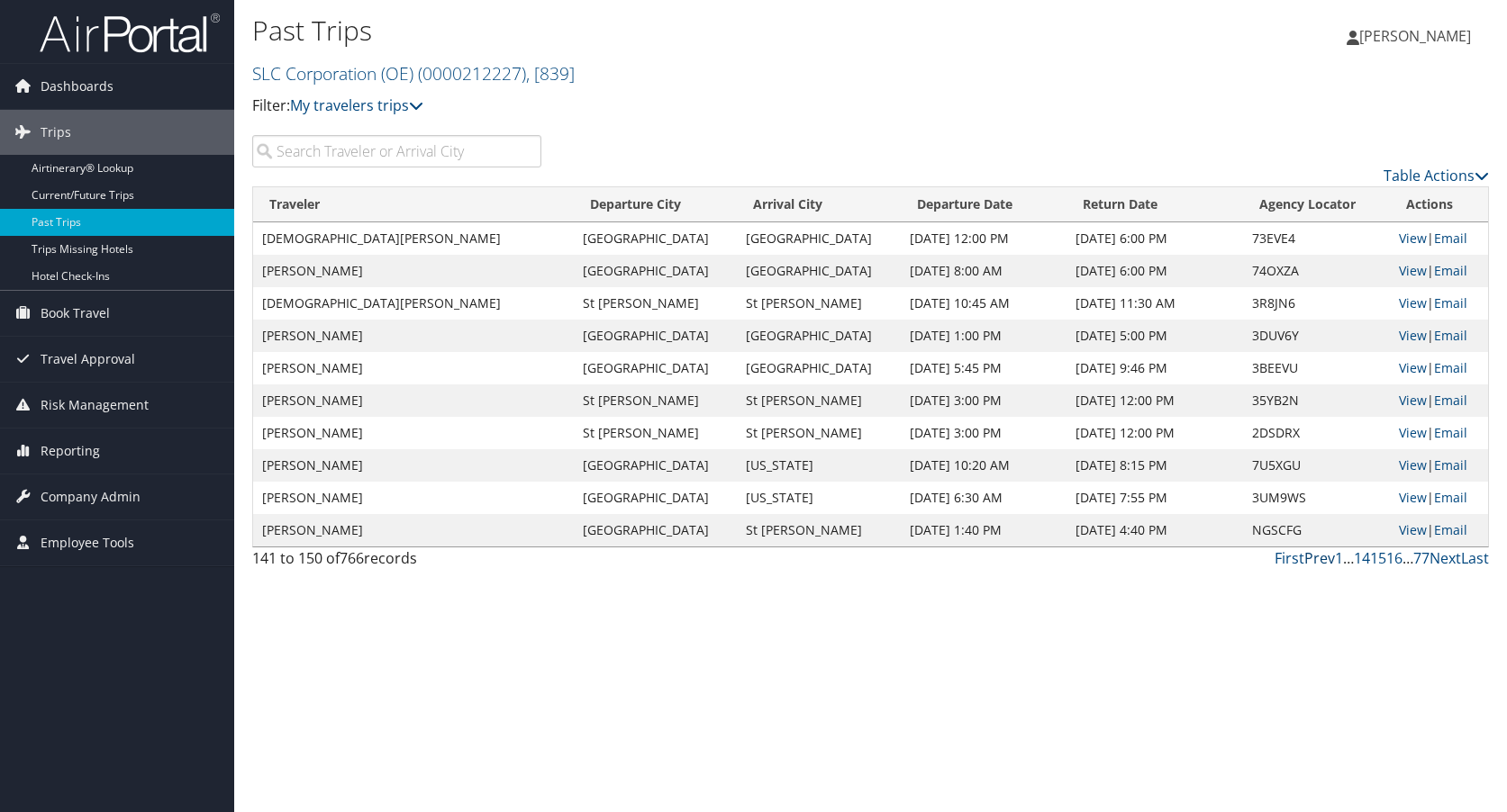
click at [1318, 561] on link "Prev" at bounding box center [1319, 559] width 31 height 20
click at [1321, 560] on link "Prev" at bounding box center [1319, 559] width 31 height 20
click at [1455, 559] on link "Next" at bounding box center [1446, 559] width 32 height 20
click at [1317, 563] on link "Prev" at bounding box center [1319, 559] width 31 height 20
click at [1318, 561] on link "Prev" at bounding box center [1319, 559] width 31 height 20
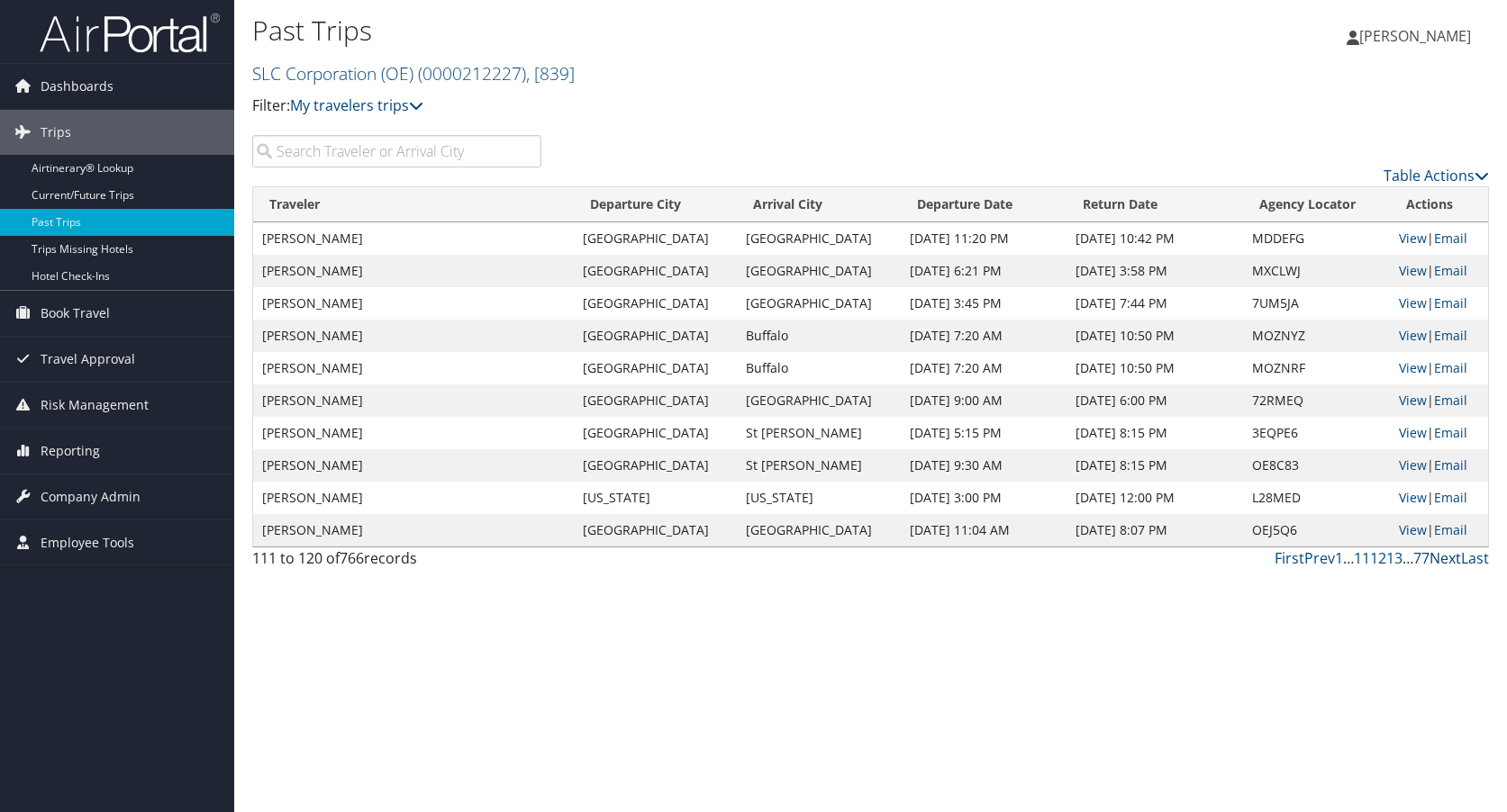
click at [1455, 555] on link "Next" at bounding box center [1446, 559] width 32 height 20
click at [1452, 555] on link "Next" at bounding box center [1446, 559] width 32 height 20
click at [1437, 561] on link "Next" at bounding box center [1446, 559] width 32 height 20
click at [1320, 555] on link "Prev" at bounding box center [1319, 559] width 31 height 20
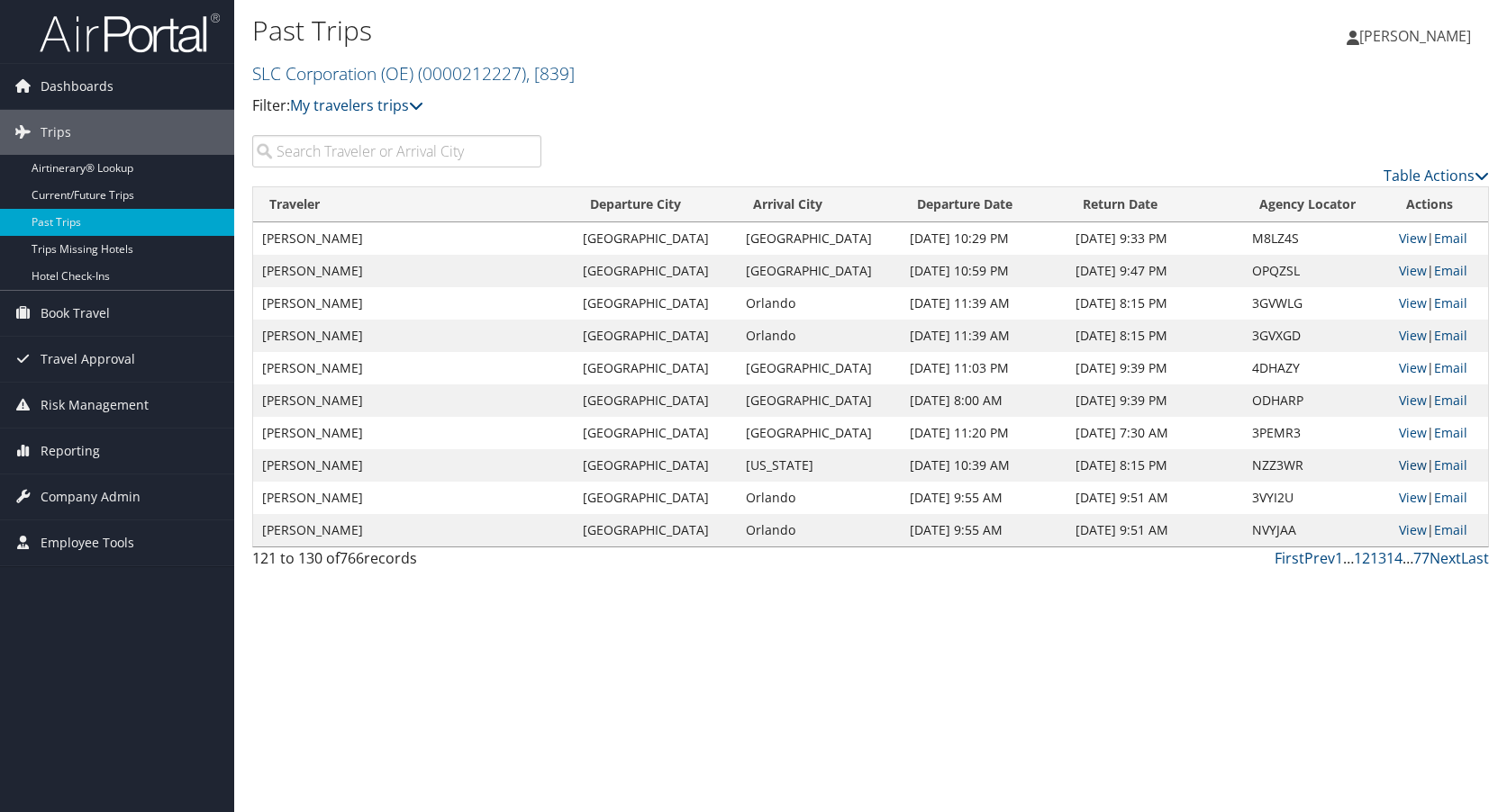
click at [1405, 468] on link "View" at bounding box center [1413, 465] width 28 height 17
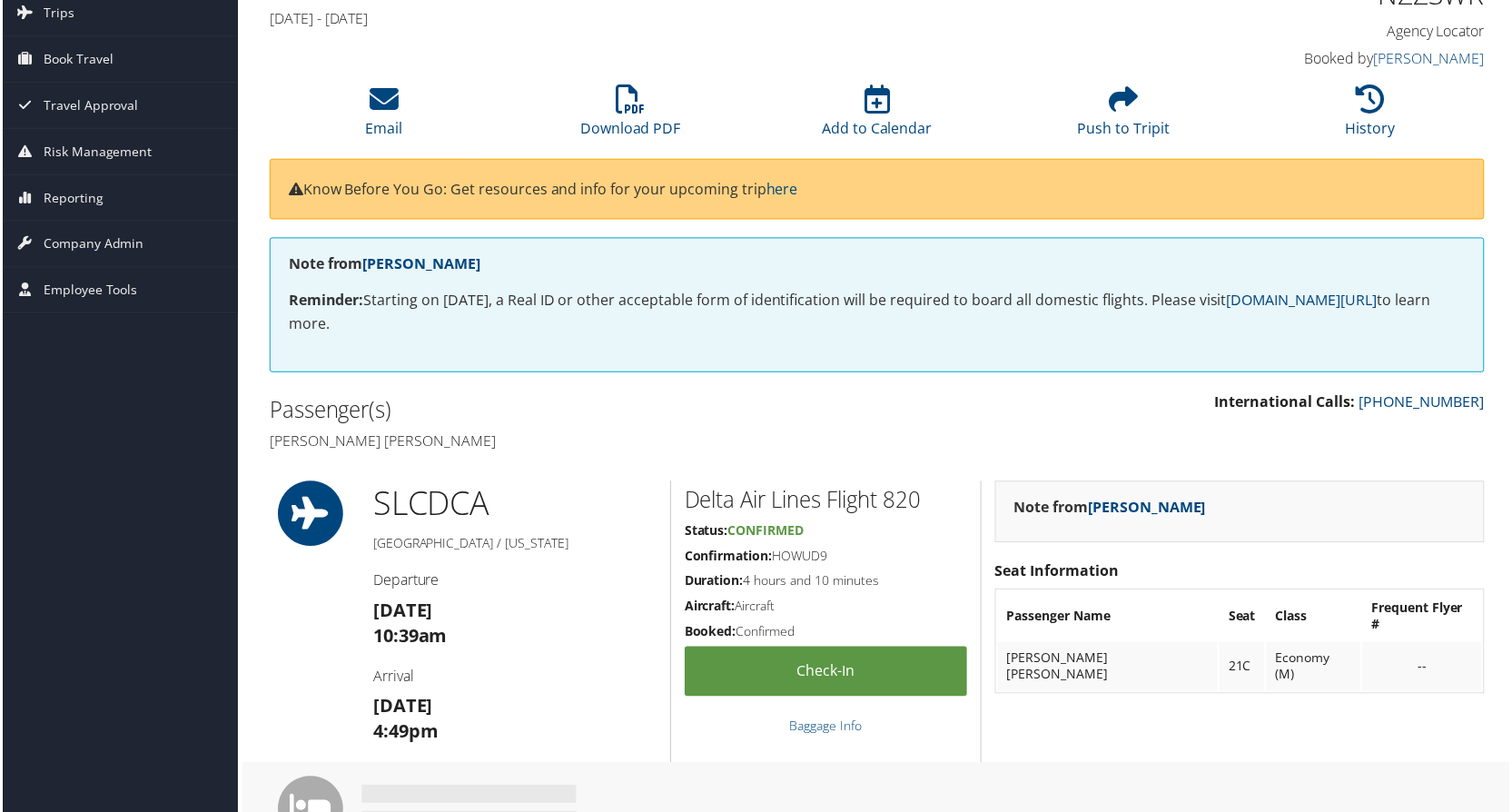
scroll to position [91, 0]
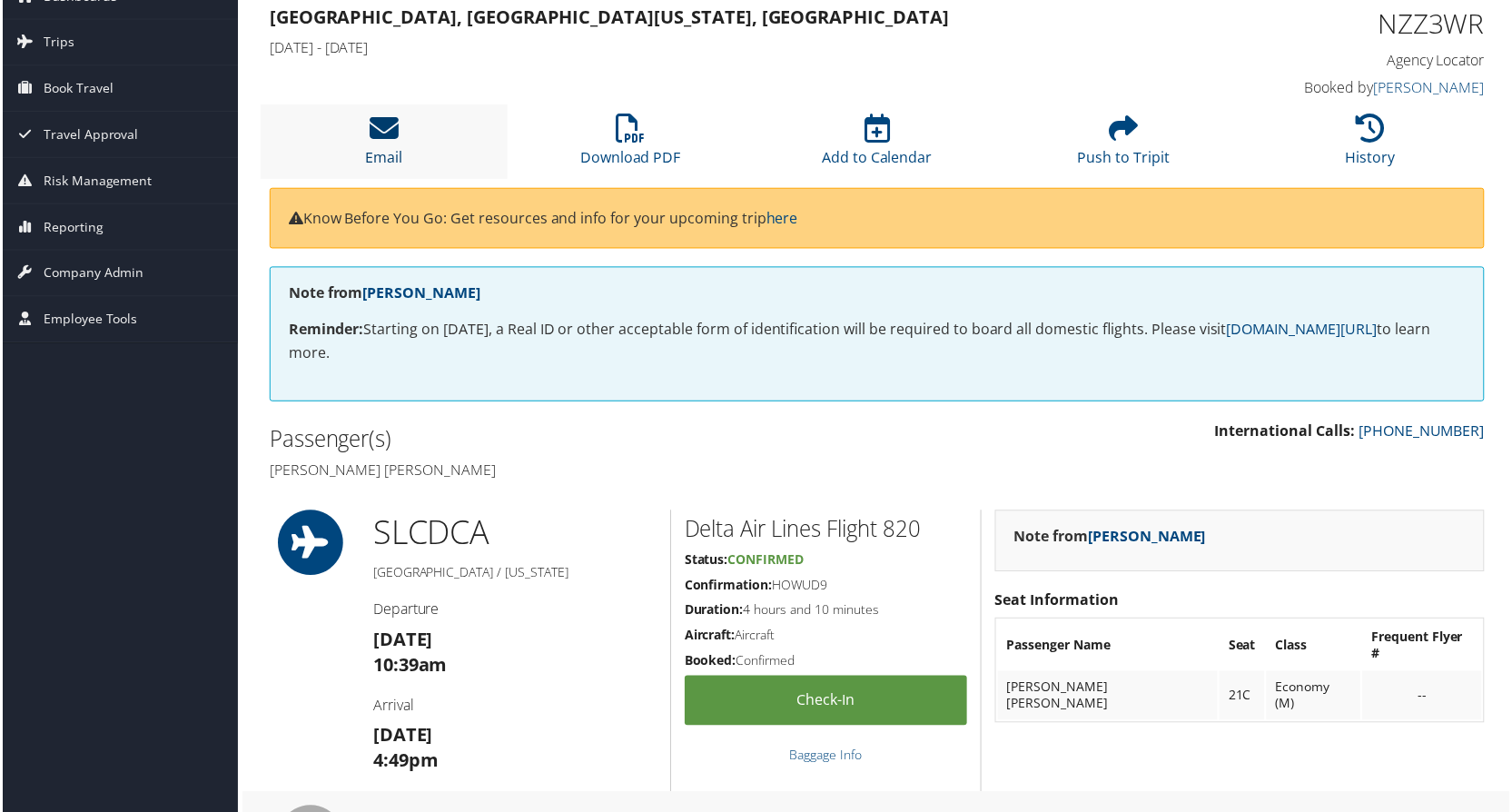
click at [382, 133] on icon at bounding box center [382, 129] width 29 height 29
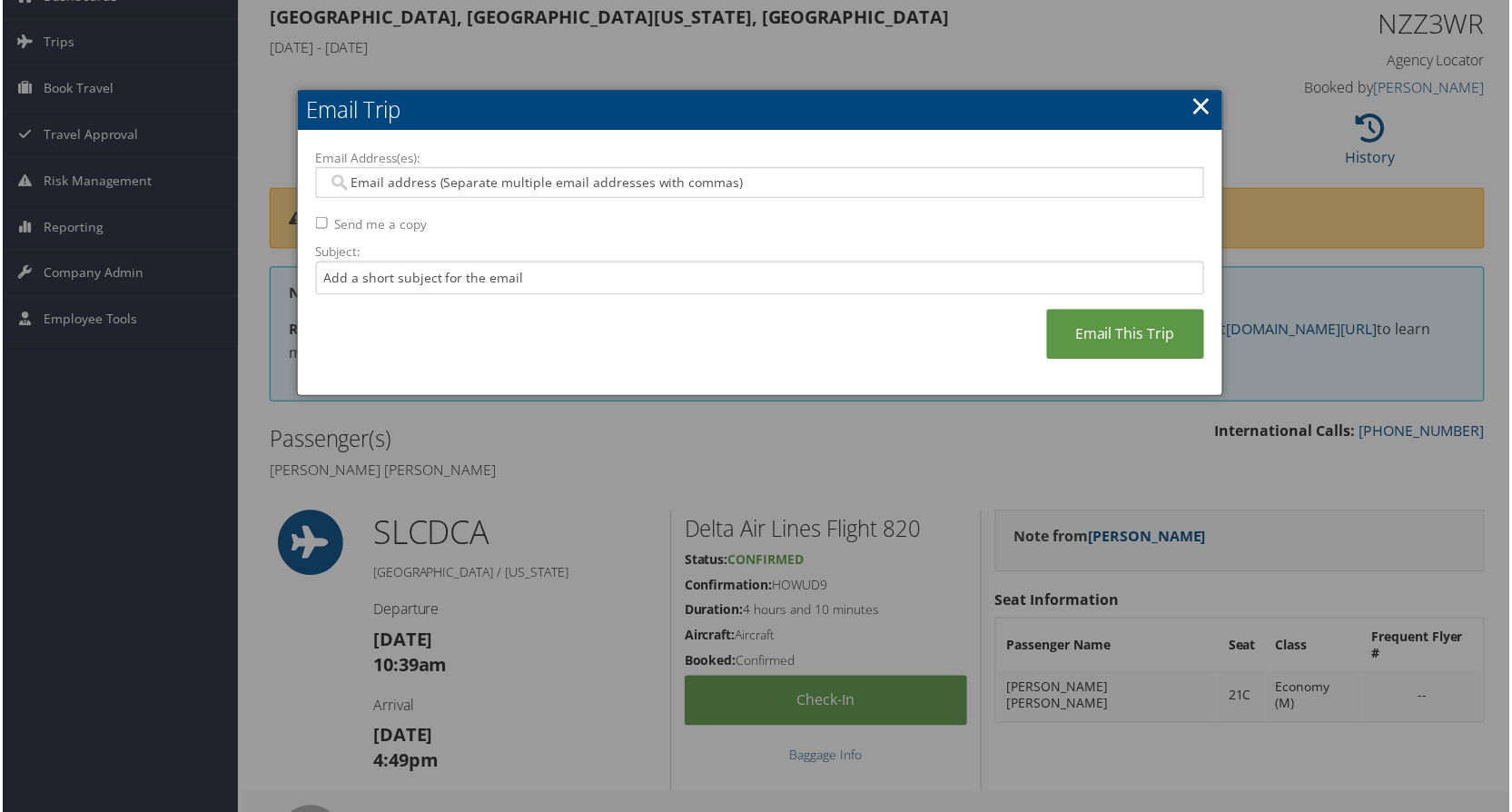
click at [394, 185] on input "Email Address(es):" at bounding box center [760, 184] width 868 height 18
type input "andrea.n"
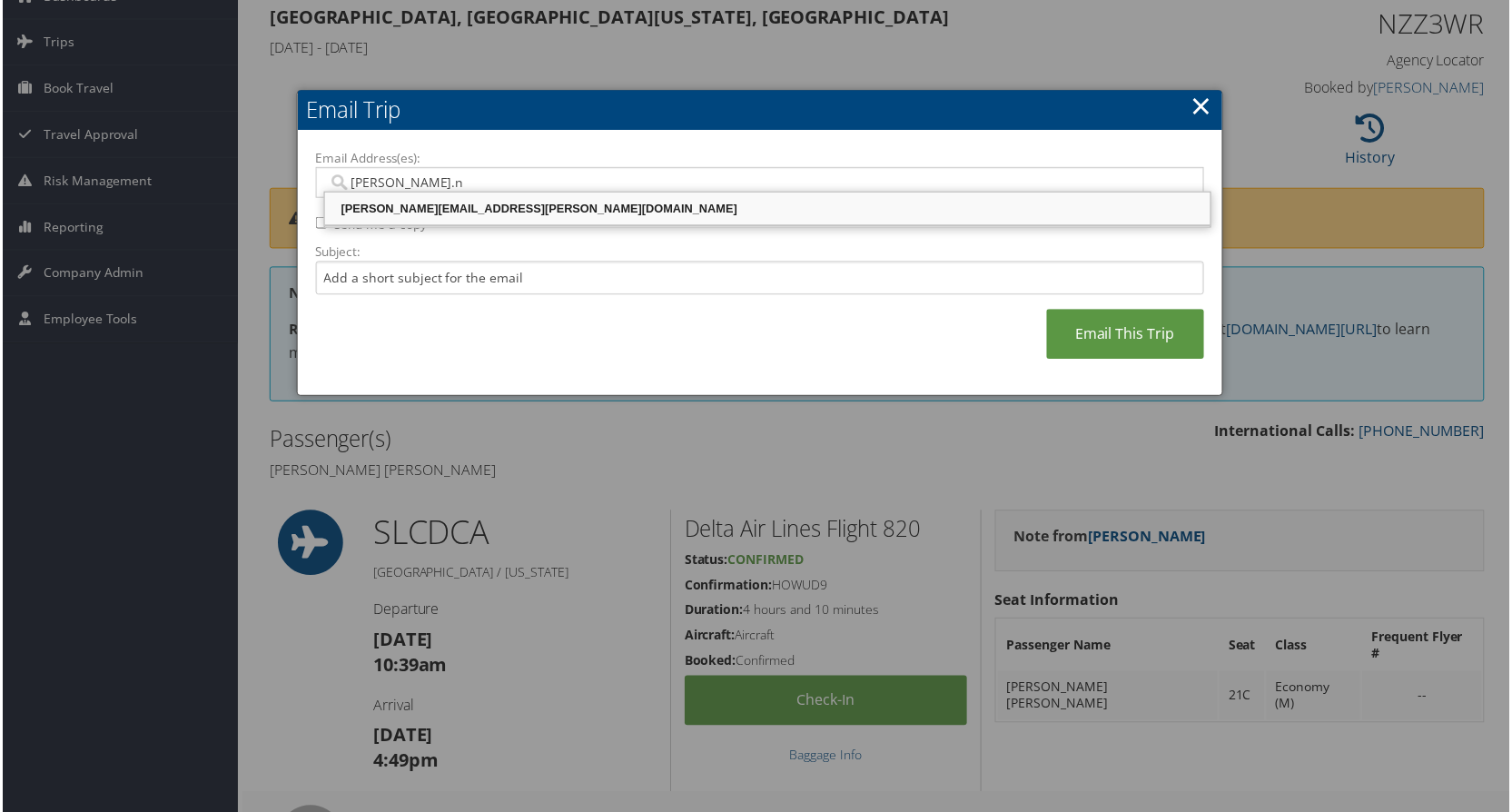
click at [405, 206] on div "ANDREA.NAJARRO@SLCGOV.COM" at bounding box center [768, 209] width 884 height 18
type input "ANDREA.NAJARRO@SLCGOV.COM"
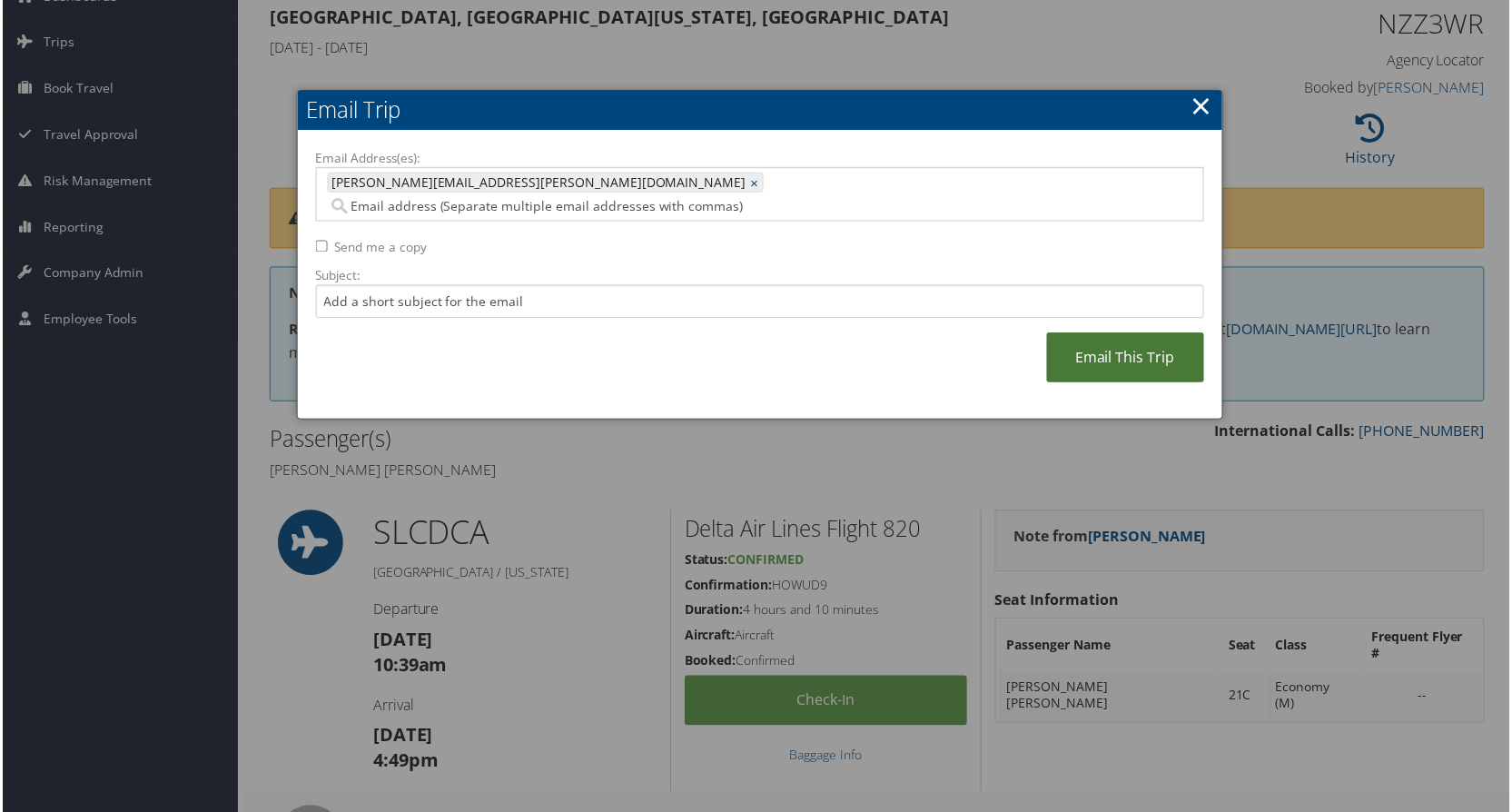
click at [1116, 334] on link "Email This Trip" at bounding box center [1127, 359] width 158 height 50
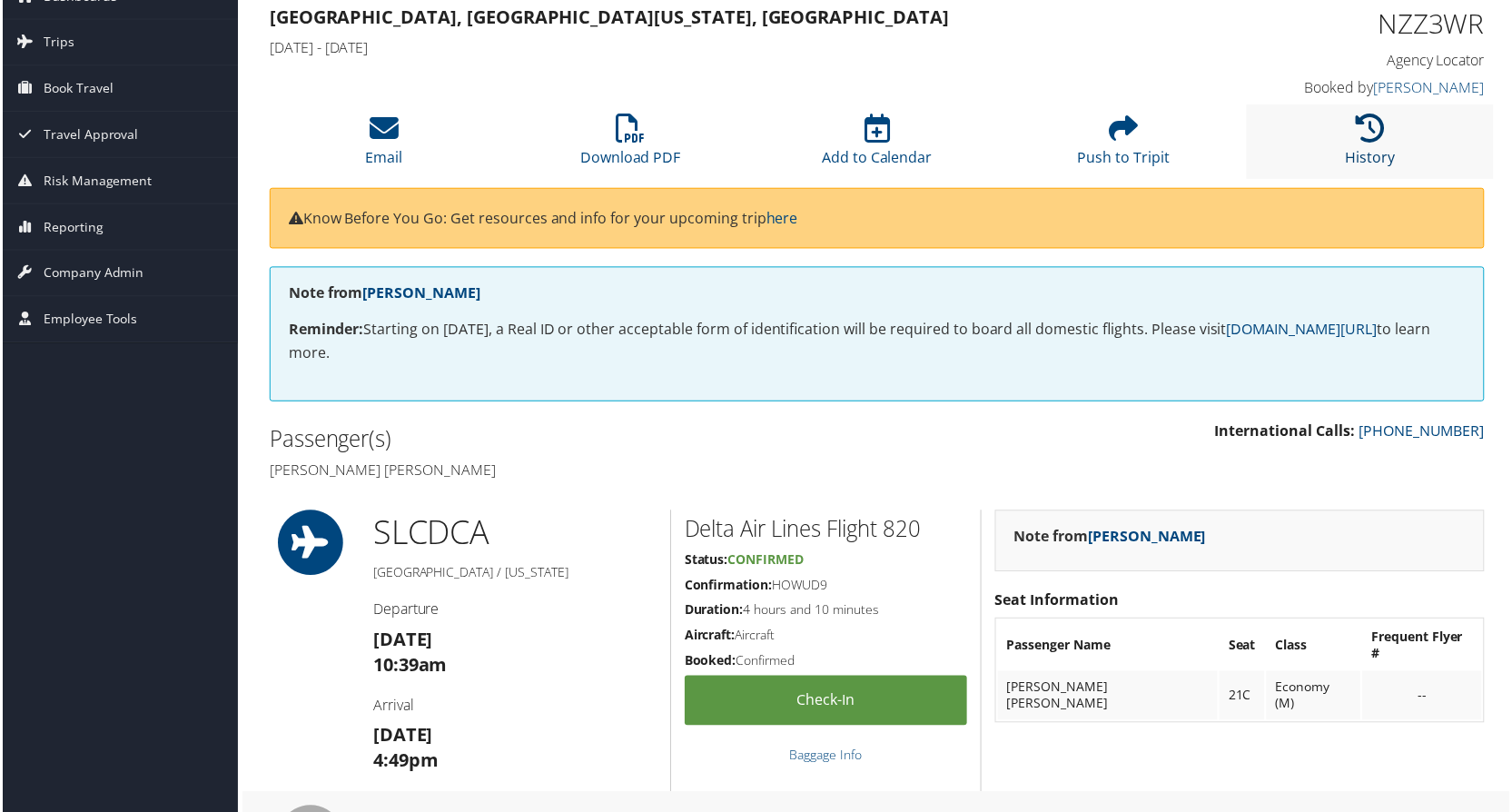
click at [1360, 139] on icon at bounding box center [1372, 129] width 29 height 29
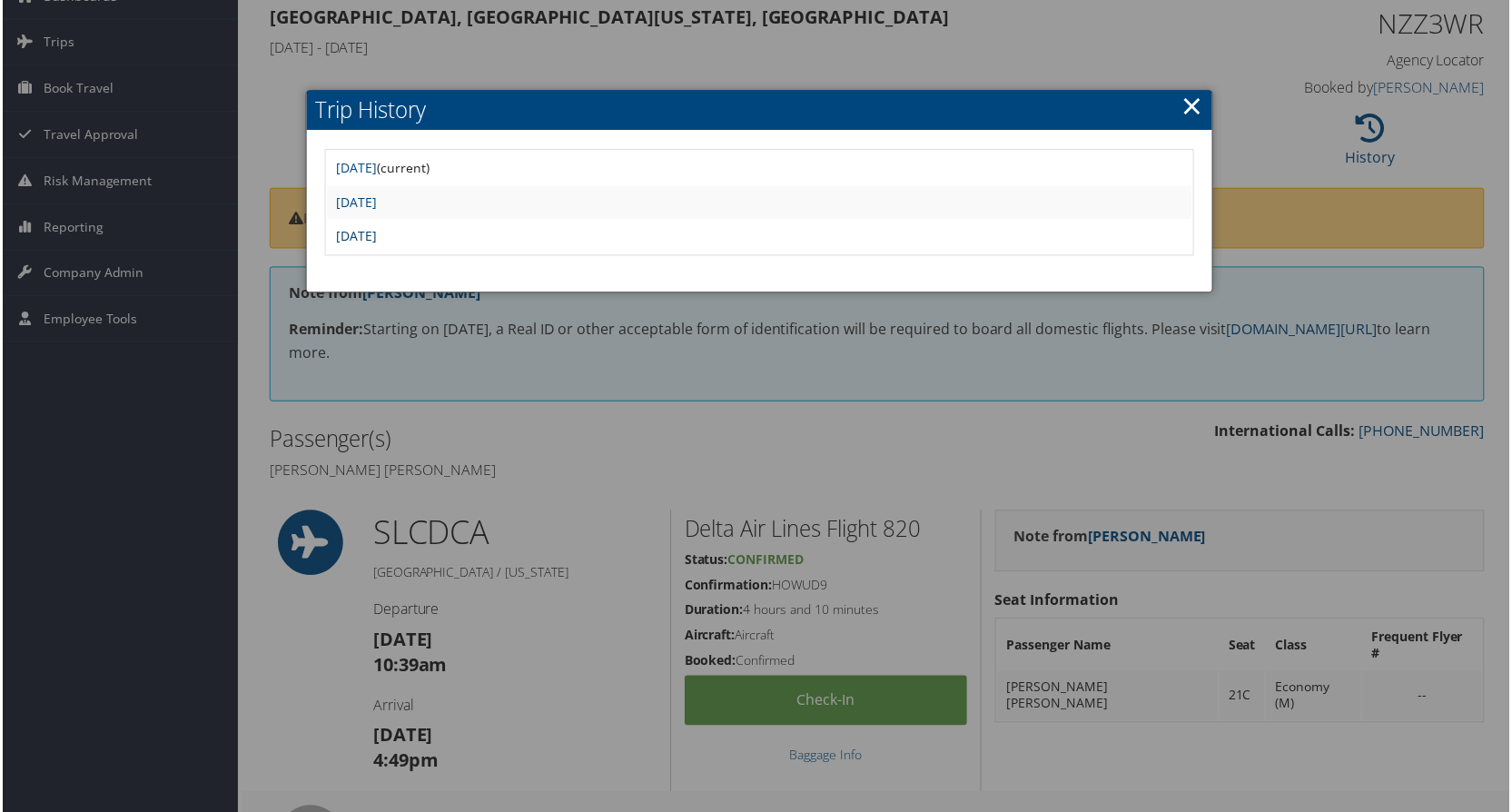
click at [376, 238] on link "Tue Apr 23 14:38:17 MDT 2024" at bounding box center [355, 236] width 41 height 17
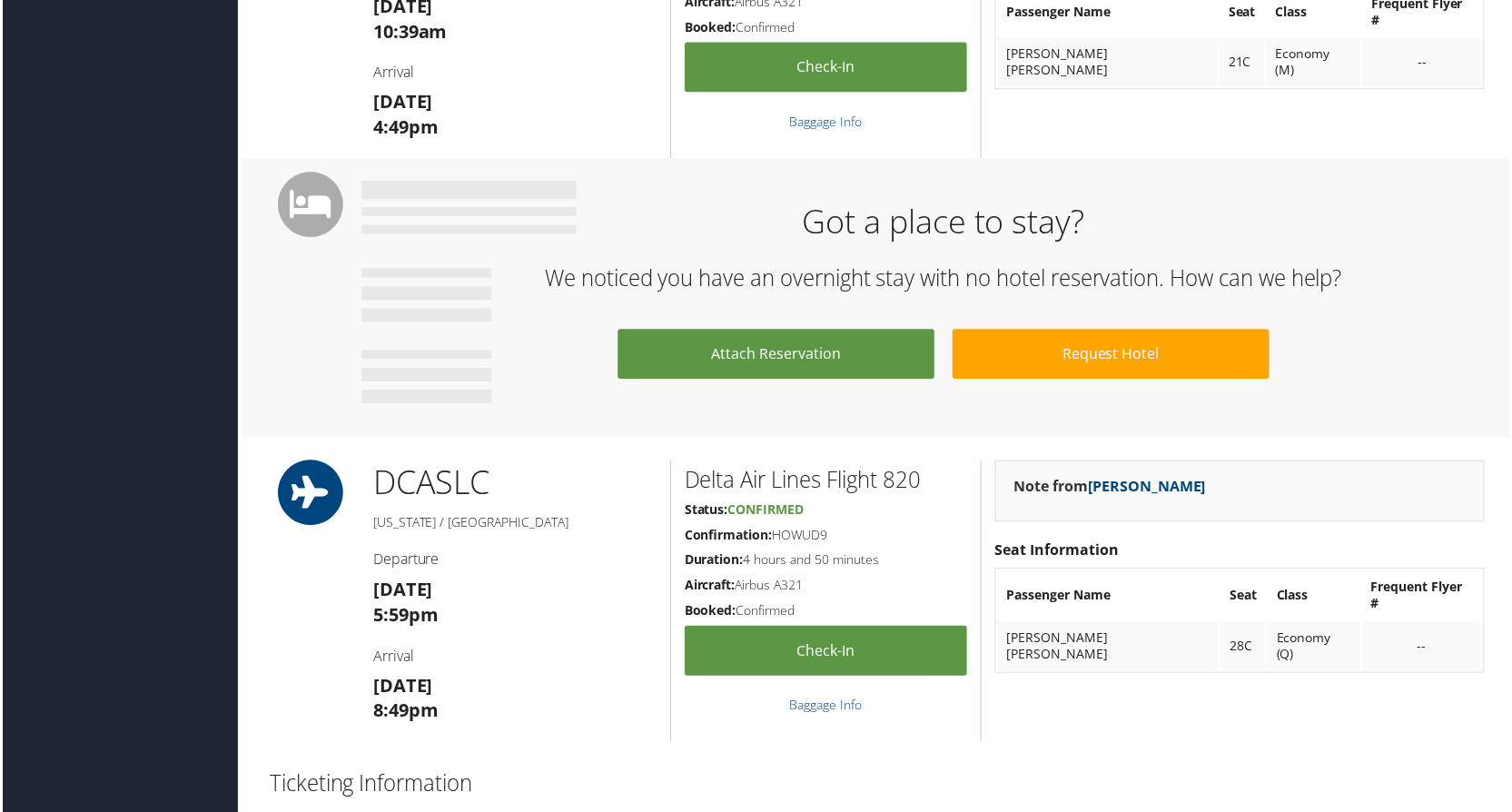
scroll to position [909, 0]
